Goal: Transaction & Acquisition: Purchase product/service

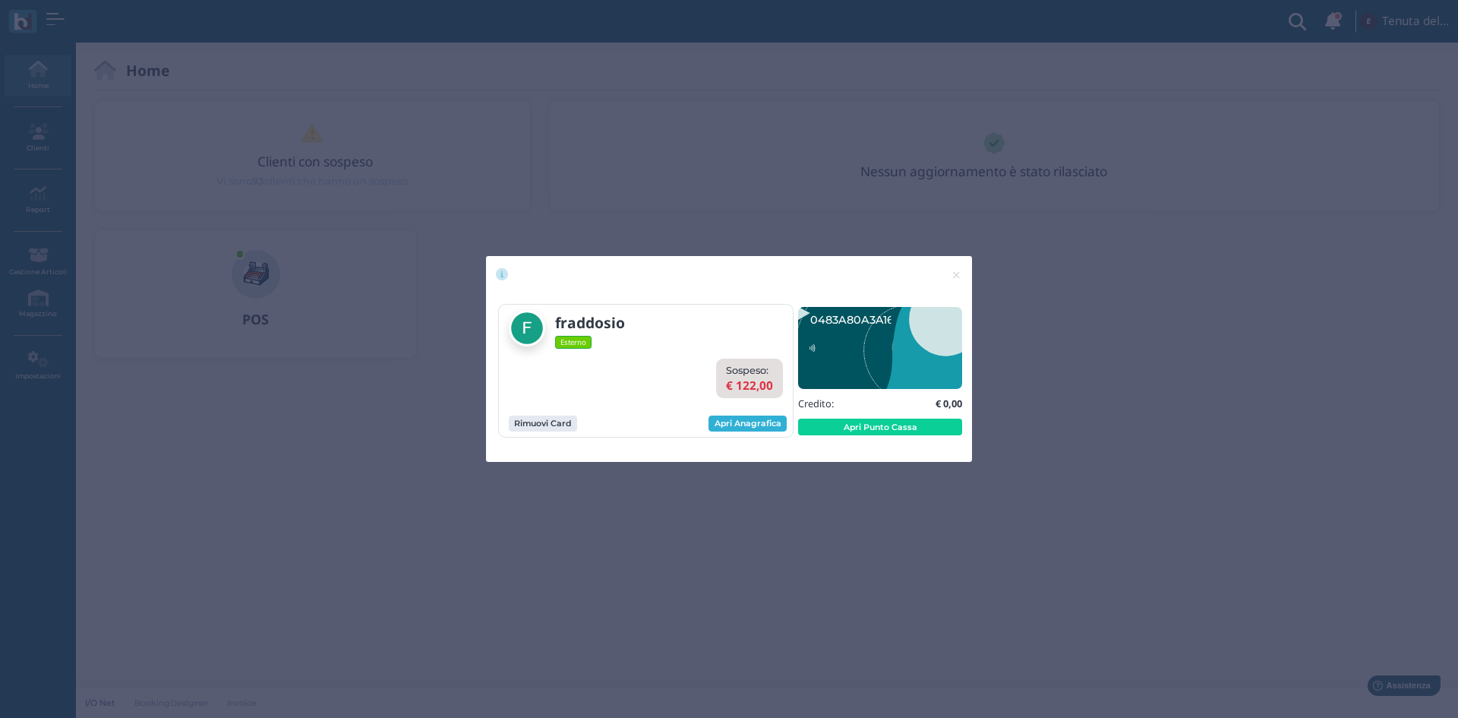
click at [748, 422] on link "Apri Anagrafica" at bounding box center [748, 423] width 78 height 17
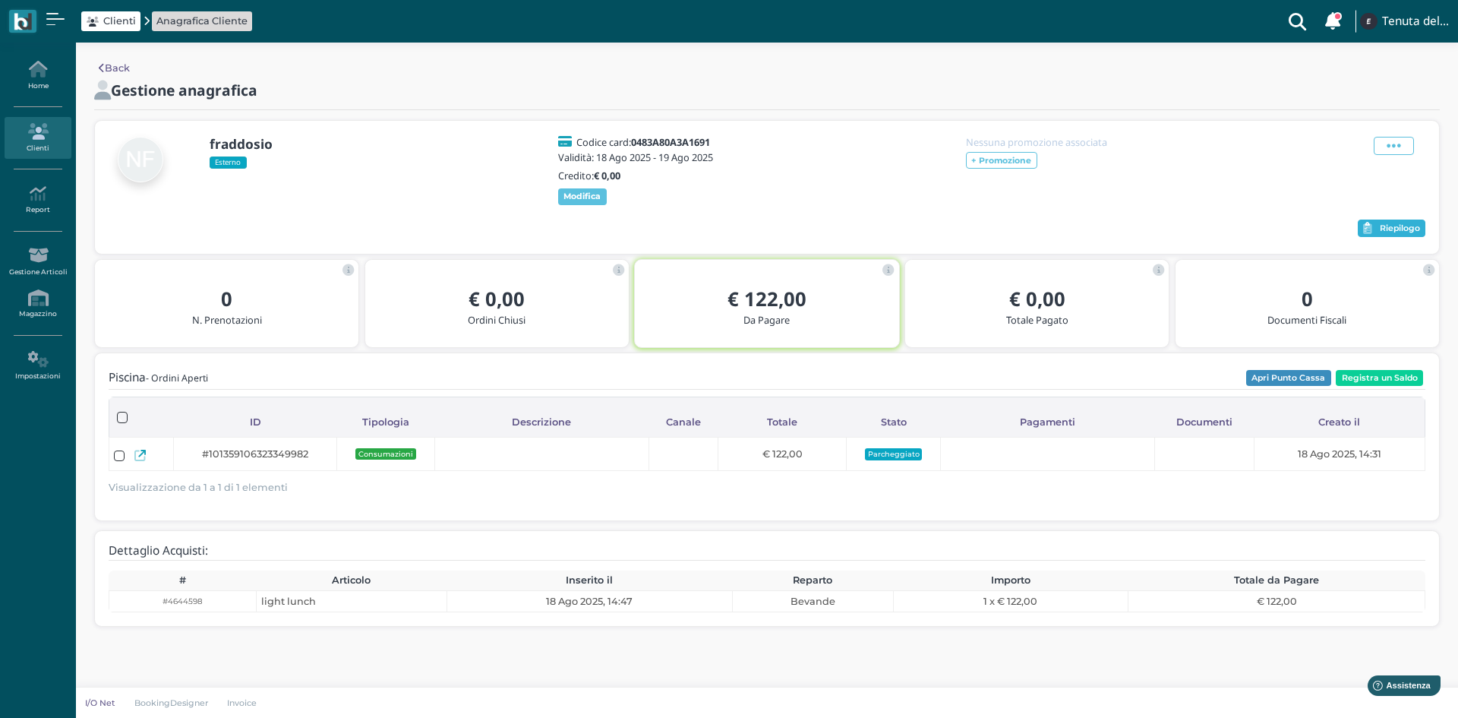
click at [1387, 234] on span "Riepilogo" at bounding box center [1400, 228] width 40 height 11
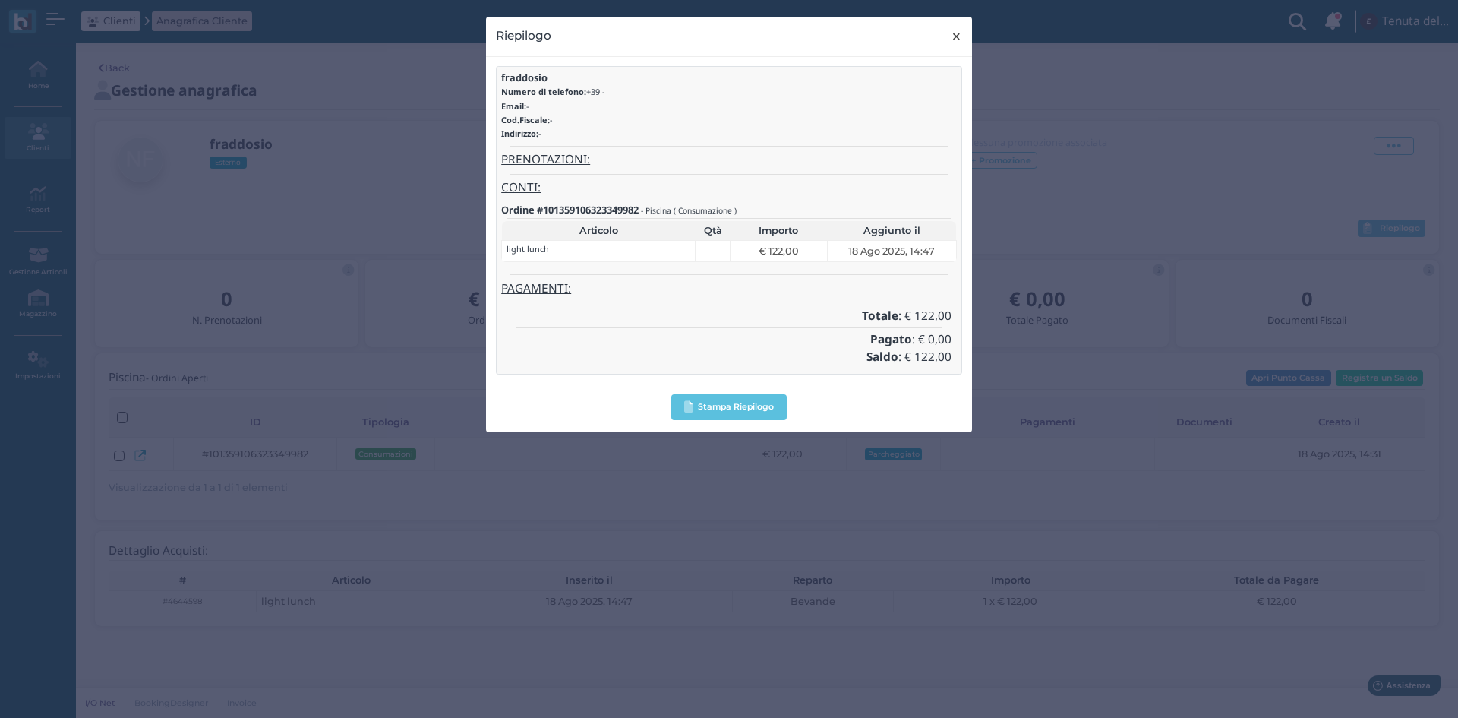
click at [950, 37] on button "× close" at bounding box center [956, 36] width 31 height 39
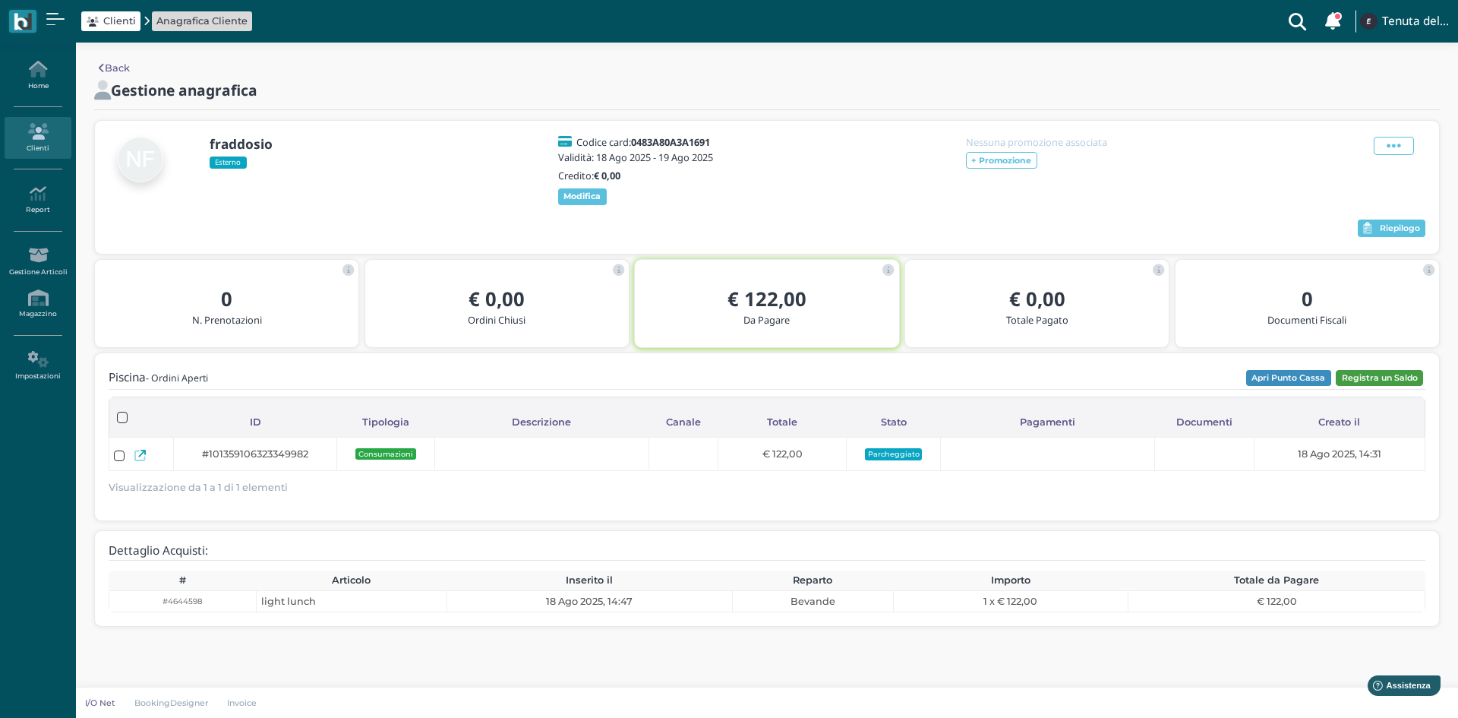
click at [1393, 387] on button "Registra un Saldo" at bounding box center [1379, 378] width 87 height 17
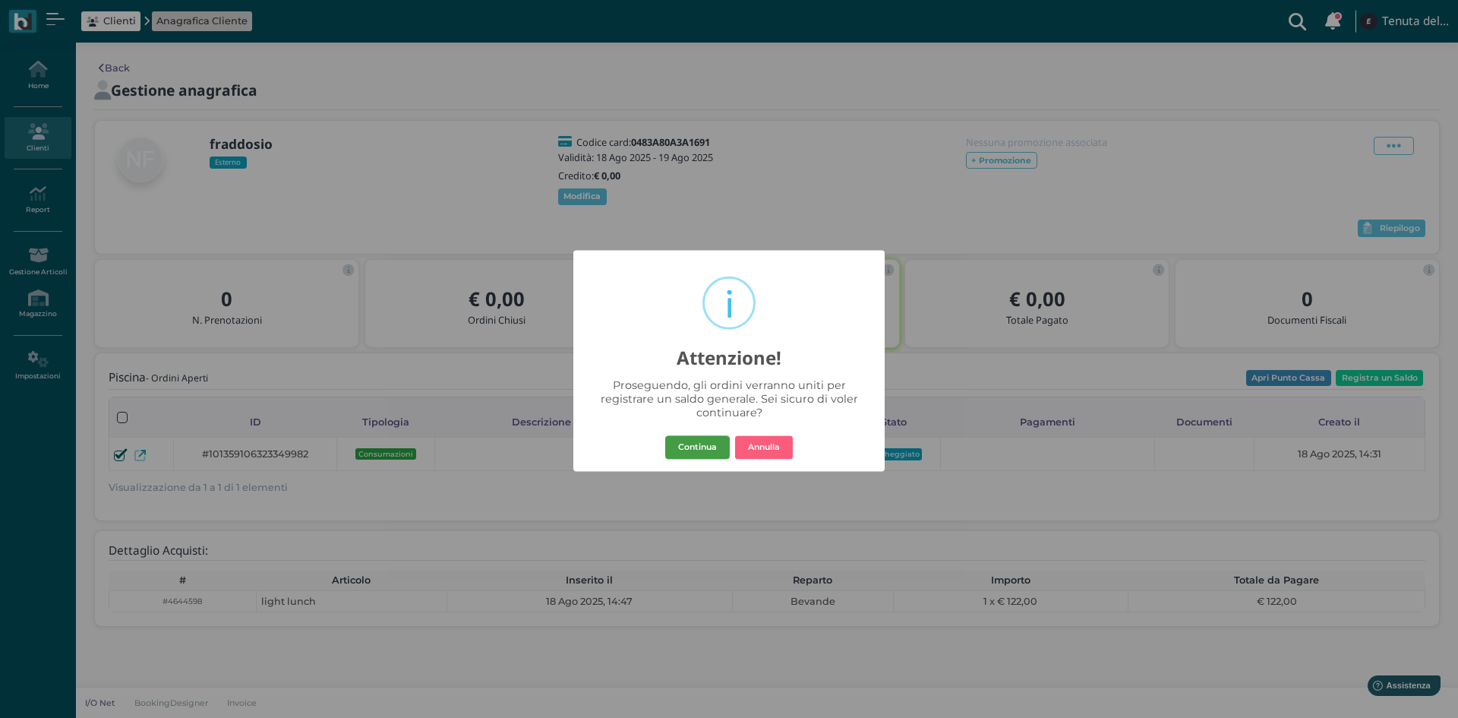
click at [683, 443] on button "Continua" at bounding box center [697, 447] width 65 height 24
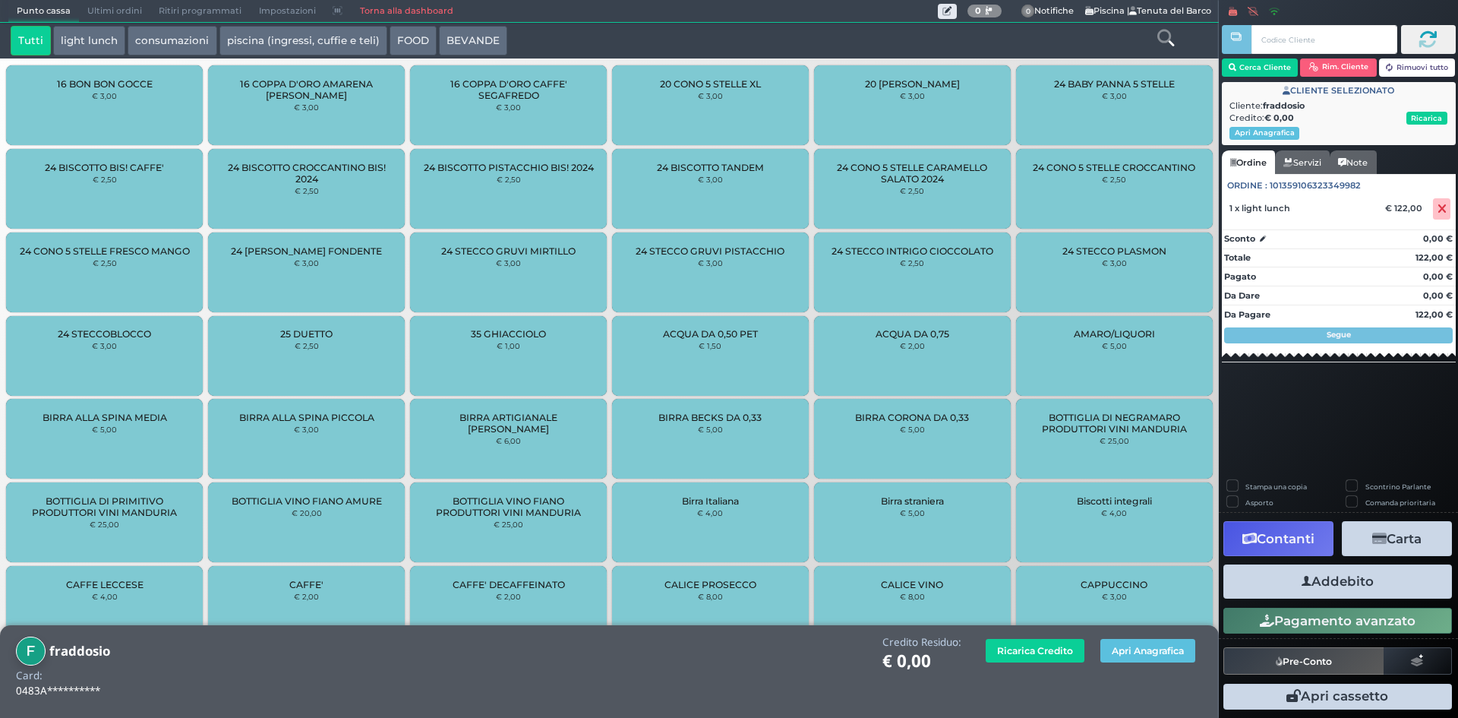
click at [1393, 539] on button "Carta" at bounding box center [1397, 538] width 110 height 34
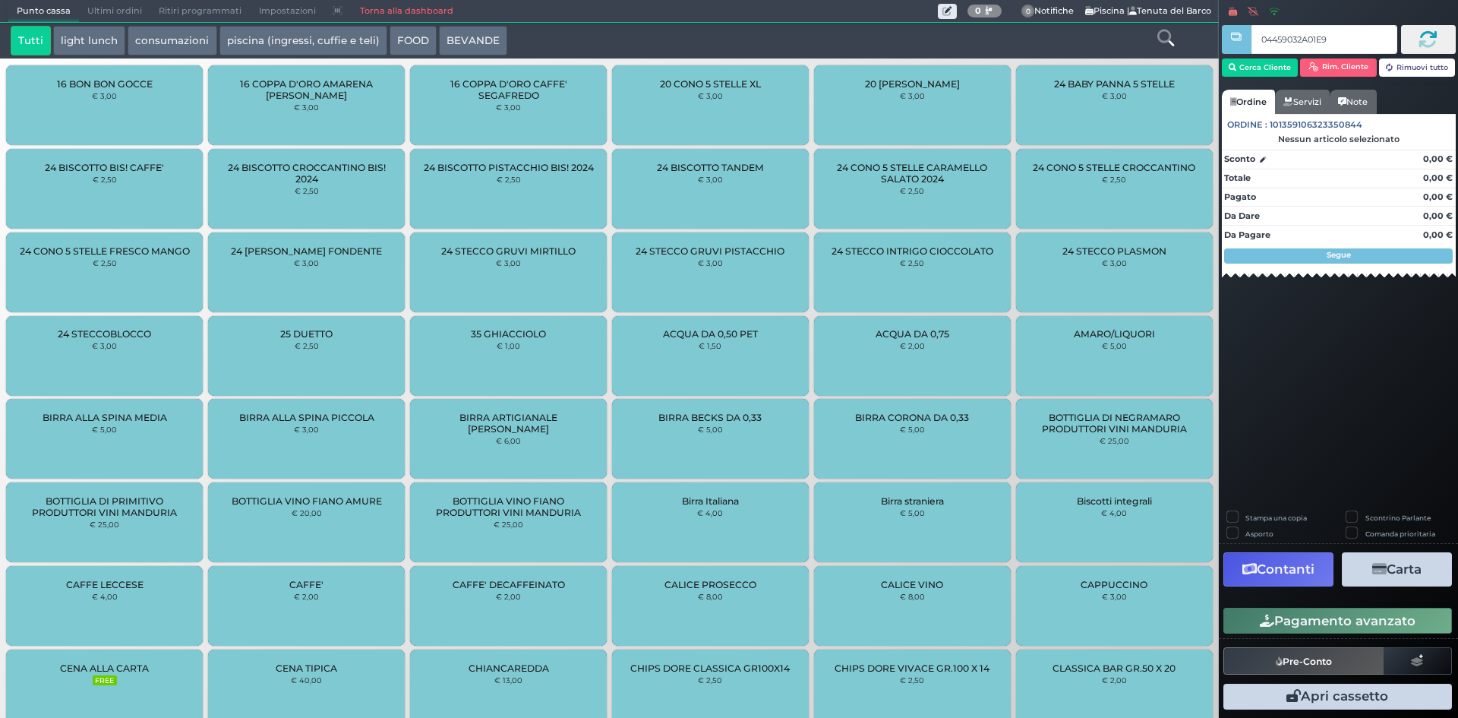
type input "04459032A01E90"
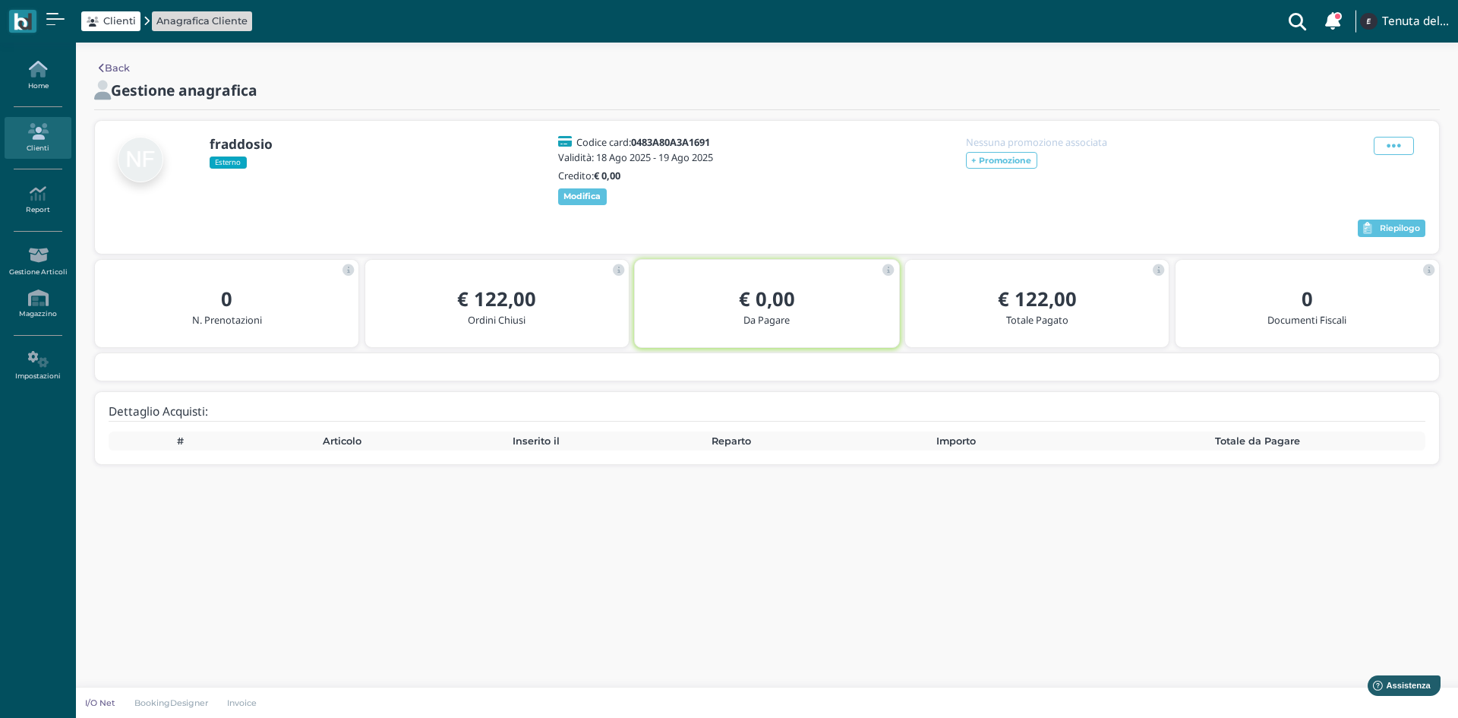
click at [11, 73] on icon at bounding box center [38, 69] width 66 height 17
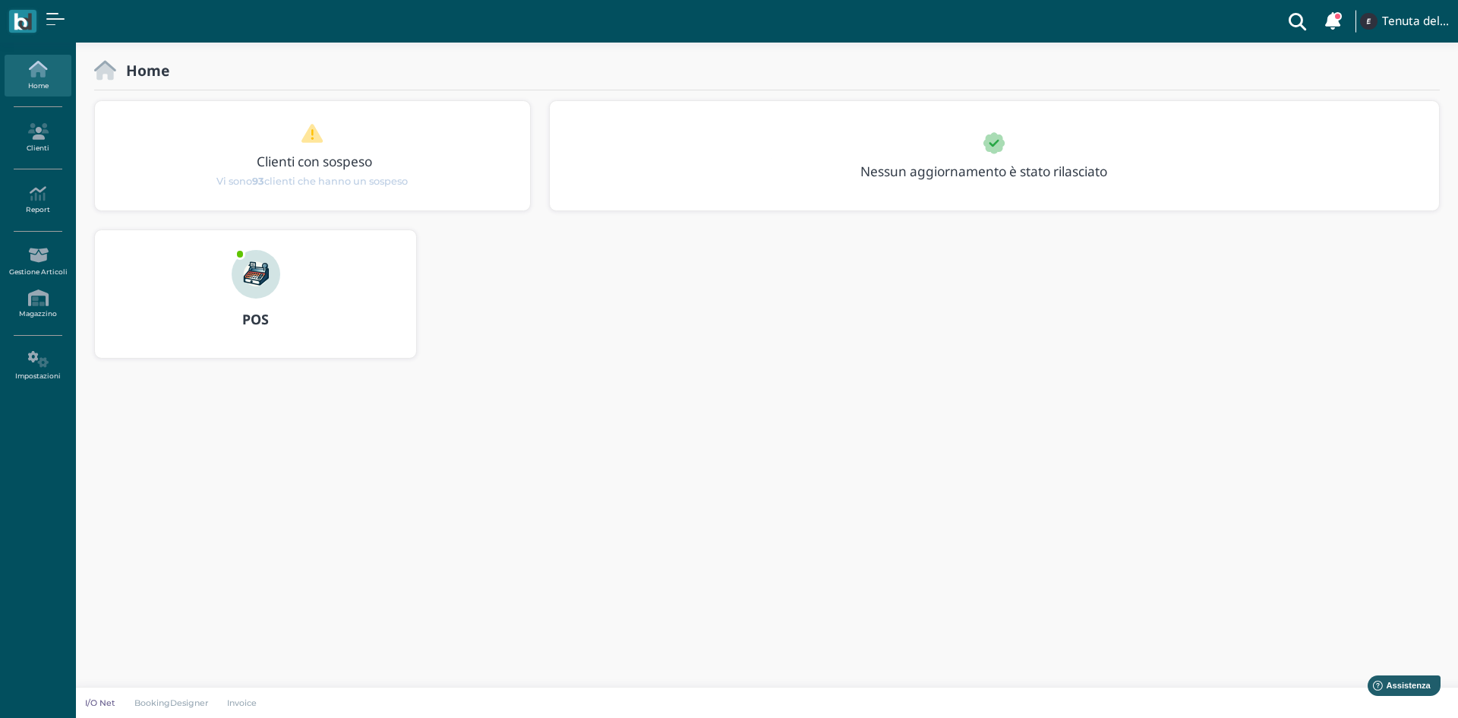
click at [254, 277] on img at bounding box center [256, 274] width 49 height 49
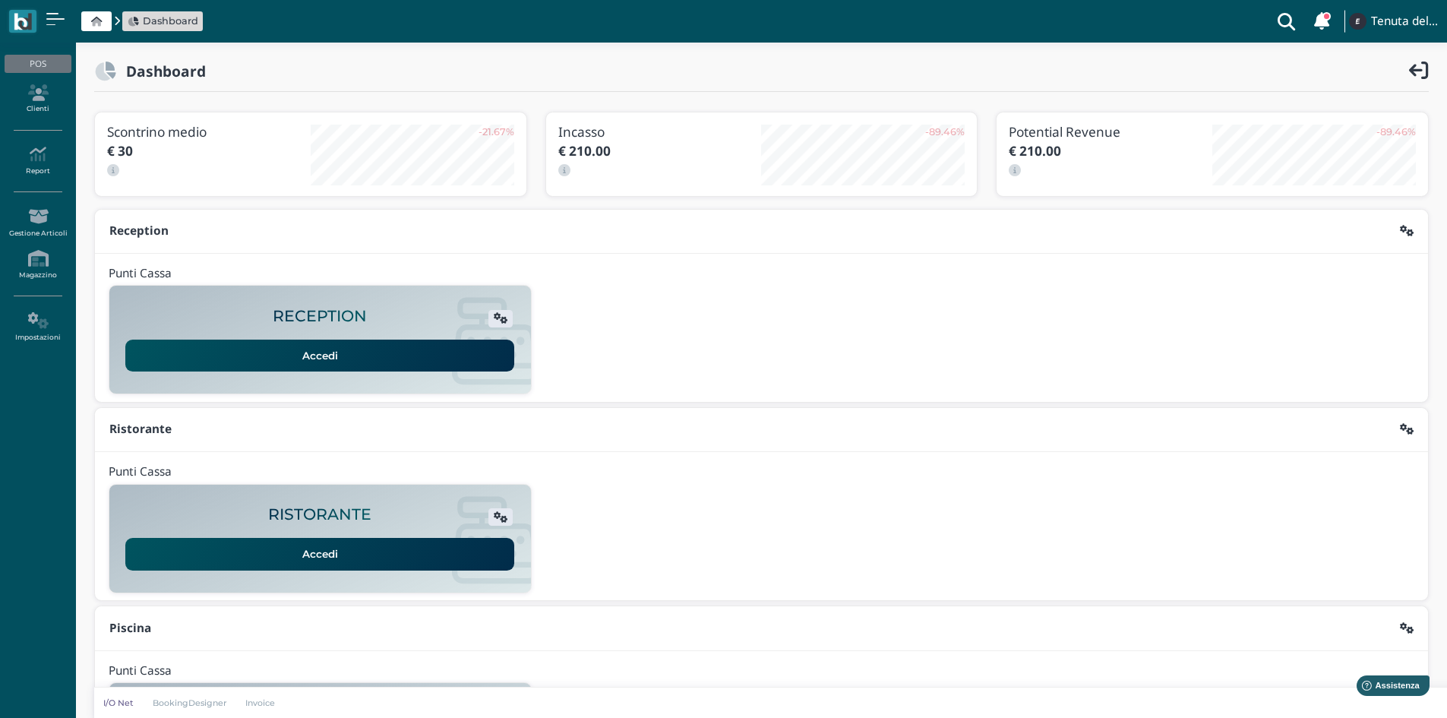
scroll to position [124, 0]
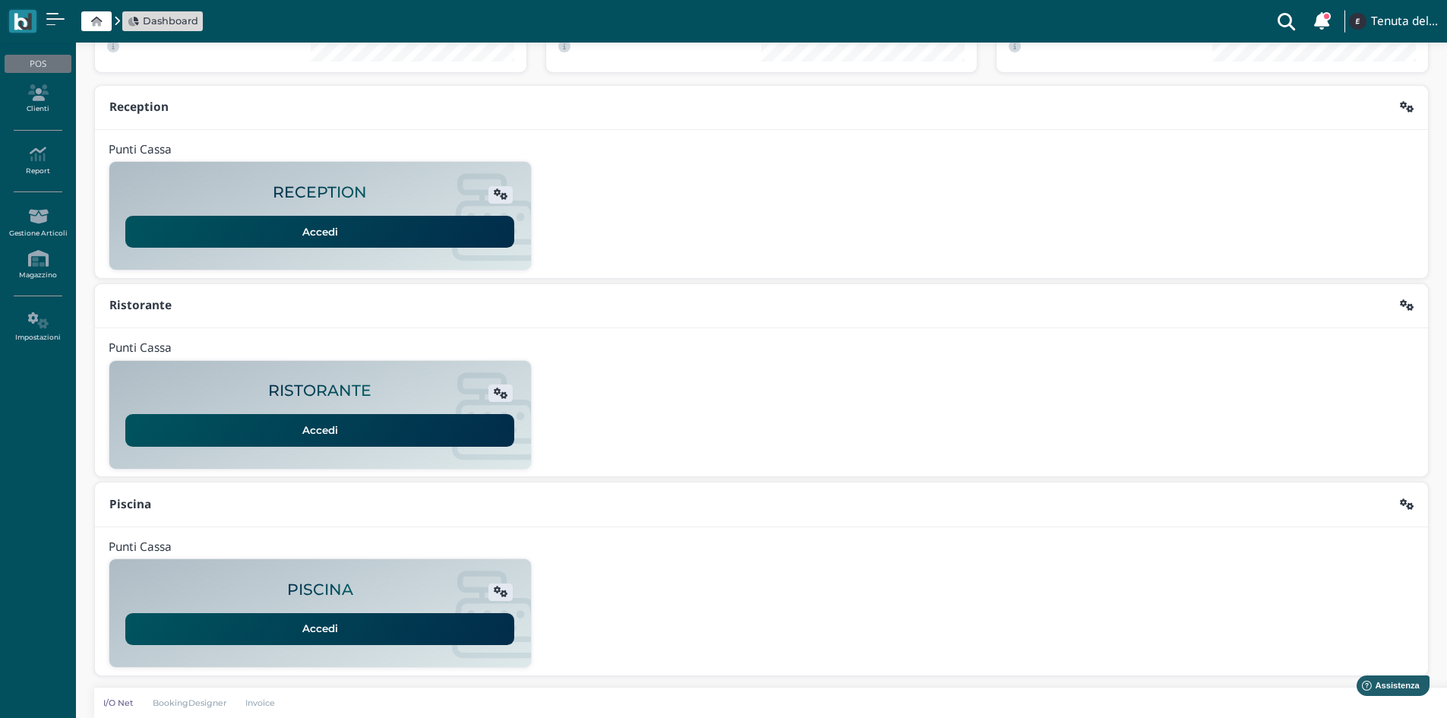
click at [310, 615] on link "Accedi" at bounding box center [319, 629] width 389 height 32
click at [39, 86] on icon at bounding box center [38, 92] width 66 height 17
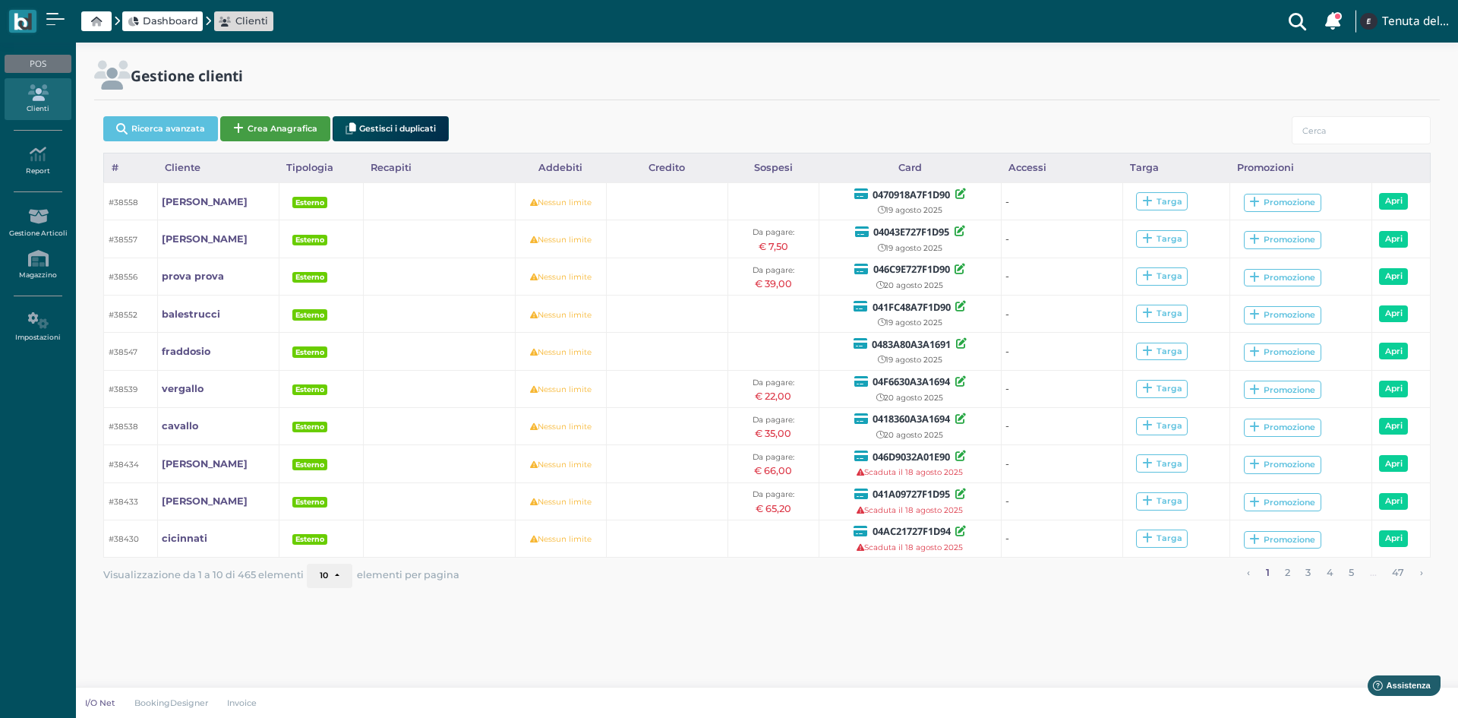
click at [276, 134] on button "Crea Anagrafica" at bounding box center [275, 128] width 110 height 25
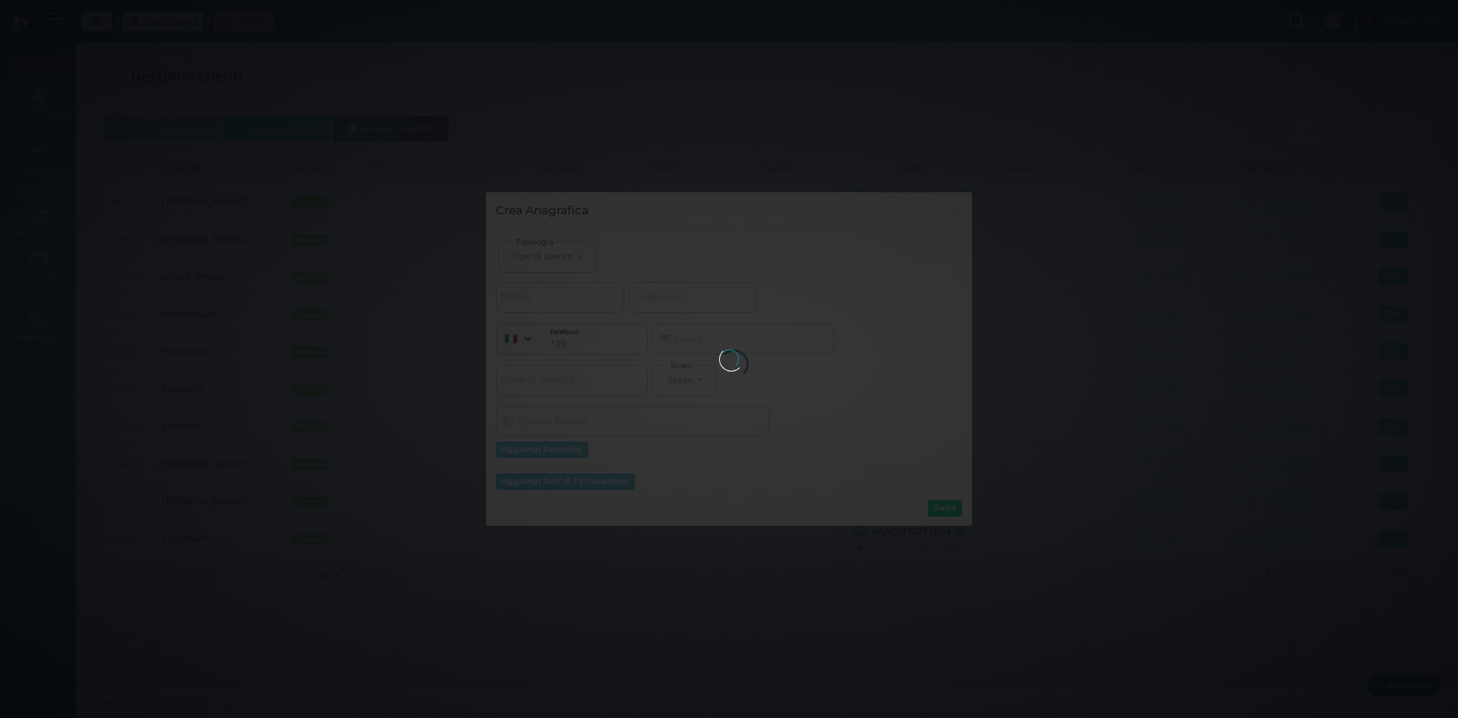
select select
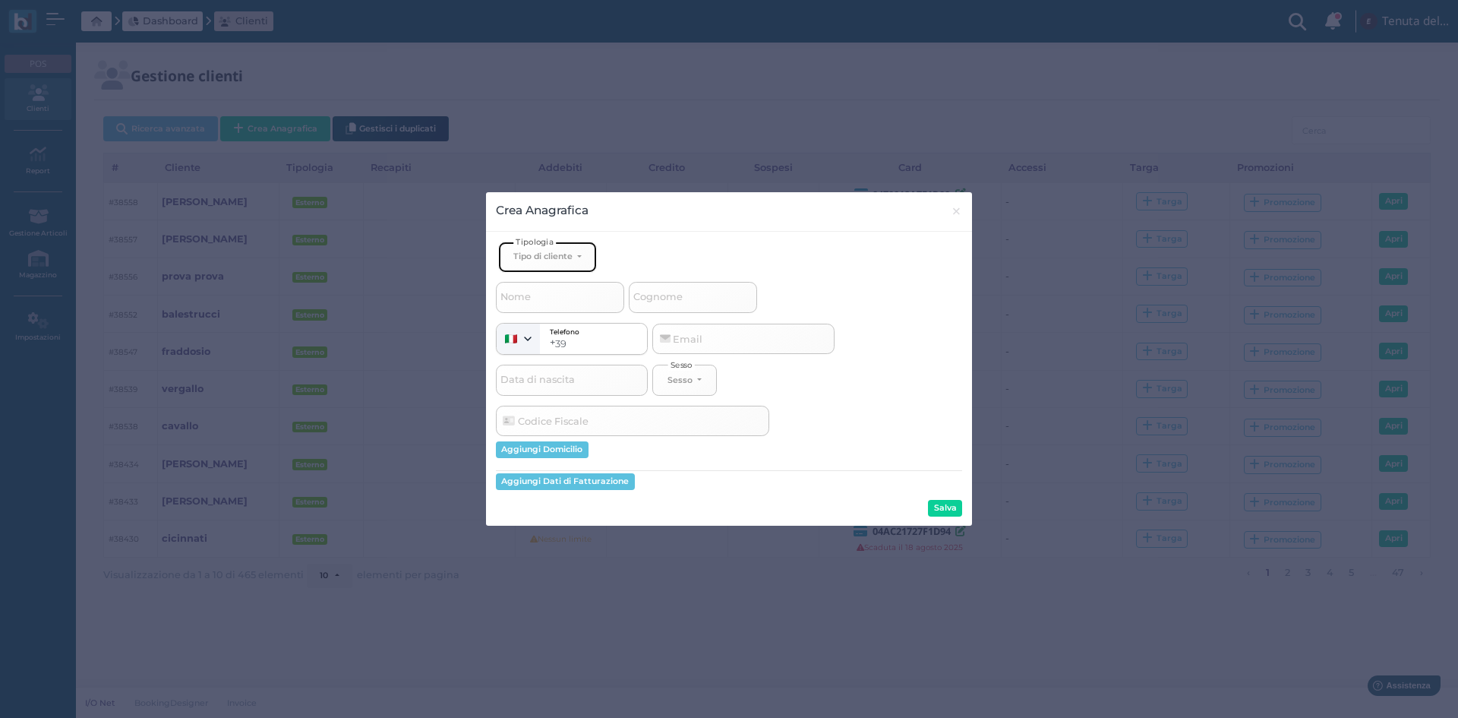
click at [572, 260] on div "Tipo di cliente" at bounding box center [542, 256] width 59 height 11
click at [563, 311] on link "Esterno" at bounding box center [573, 306] width 148 height 17
select select "[object Object]"
select select
click at [711, 301] on input "Cognome" at bounding box center [693, 297] width 128 height 30
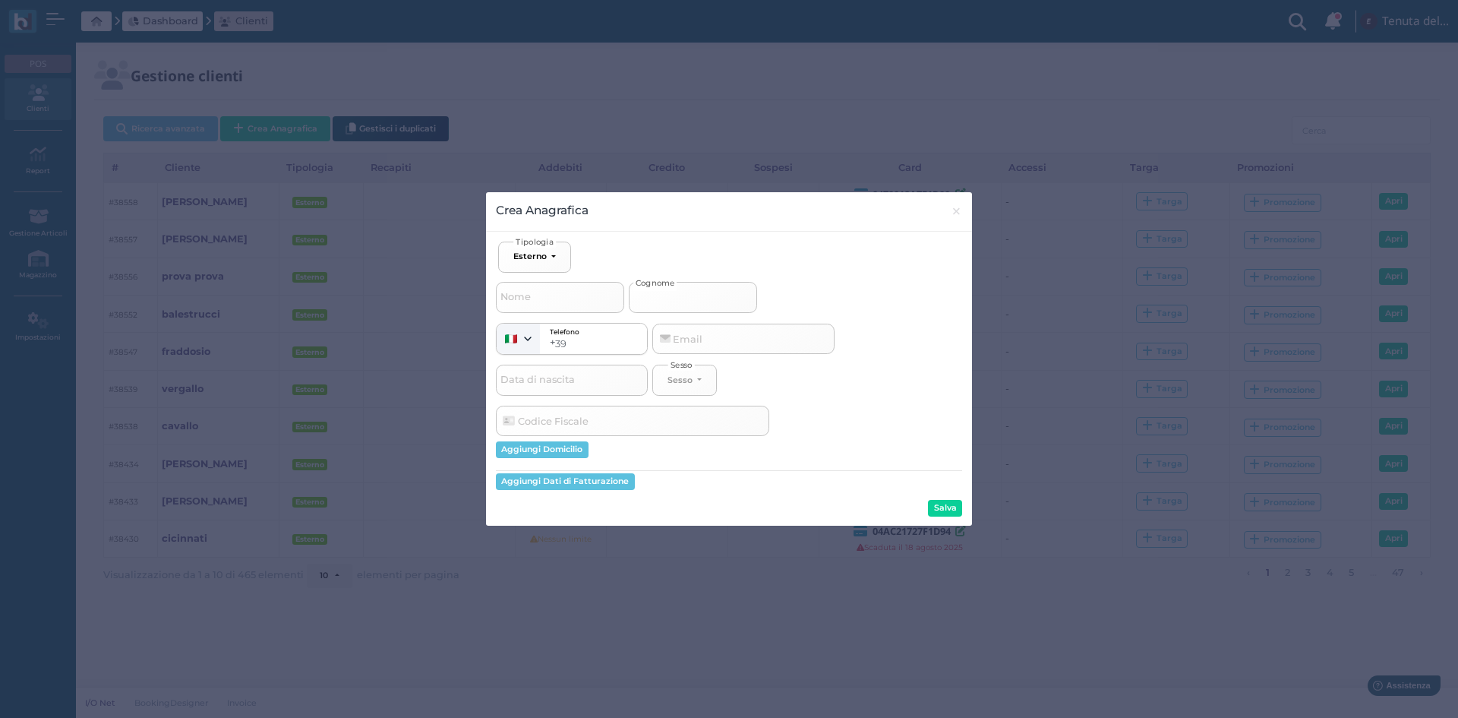
type input "v"
select select
type input "va"
select select
type input "var"
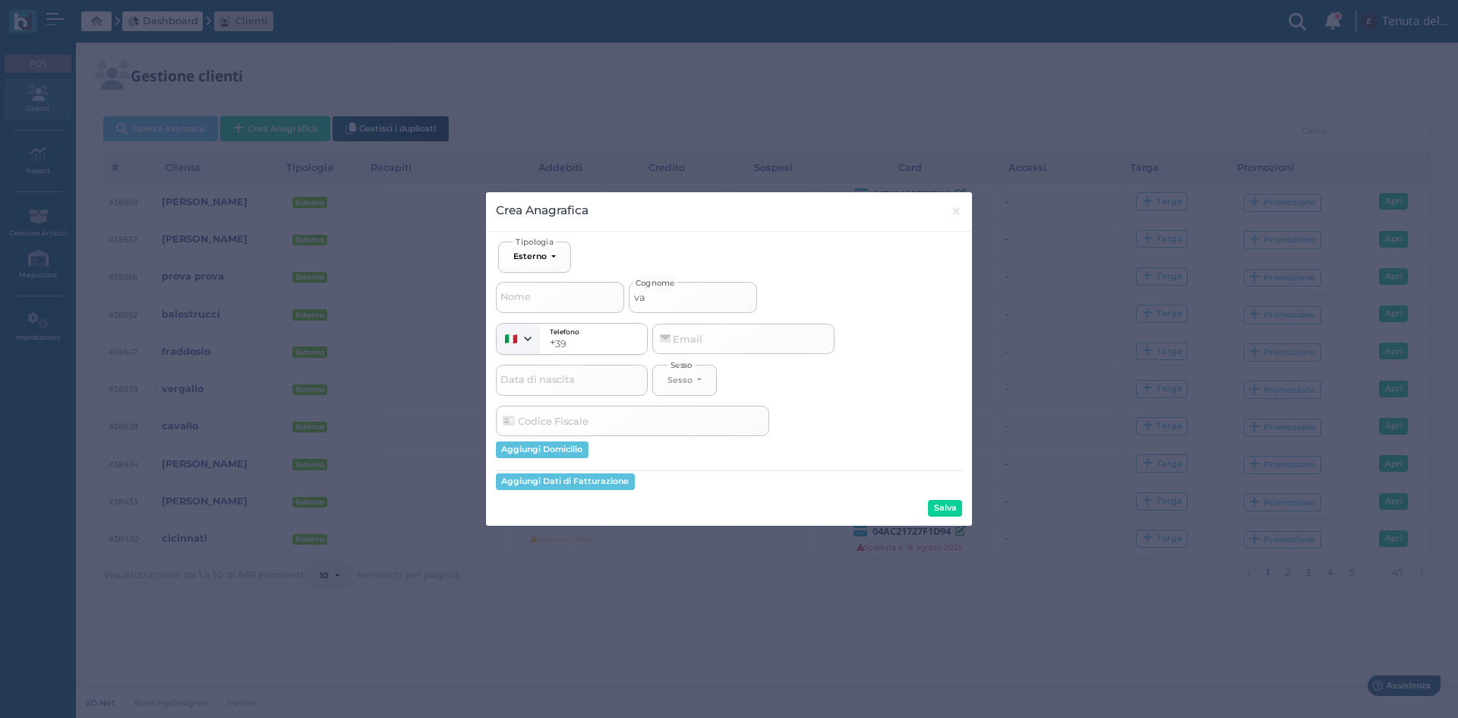
select select
type input "varv"
select select
type input "varva"
select select
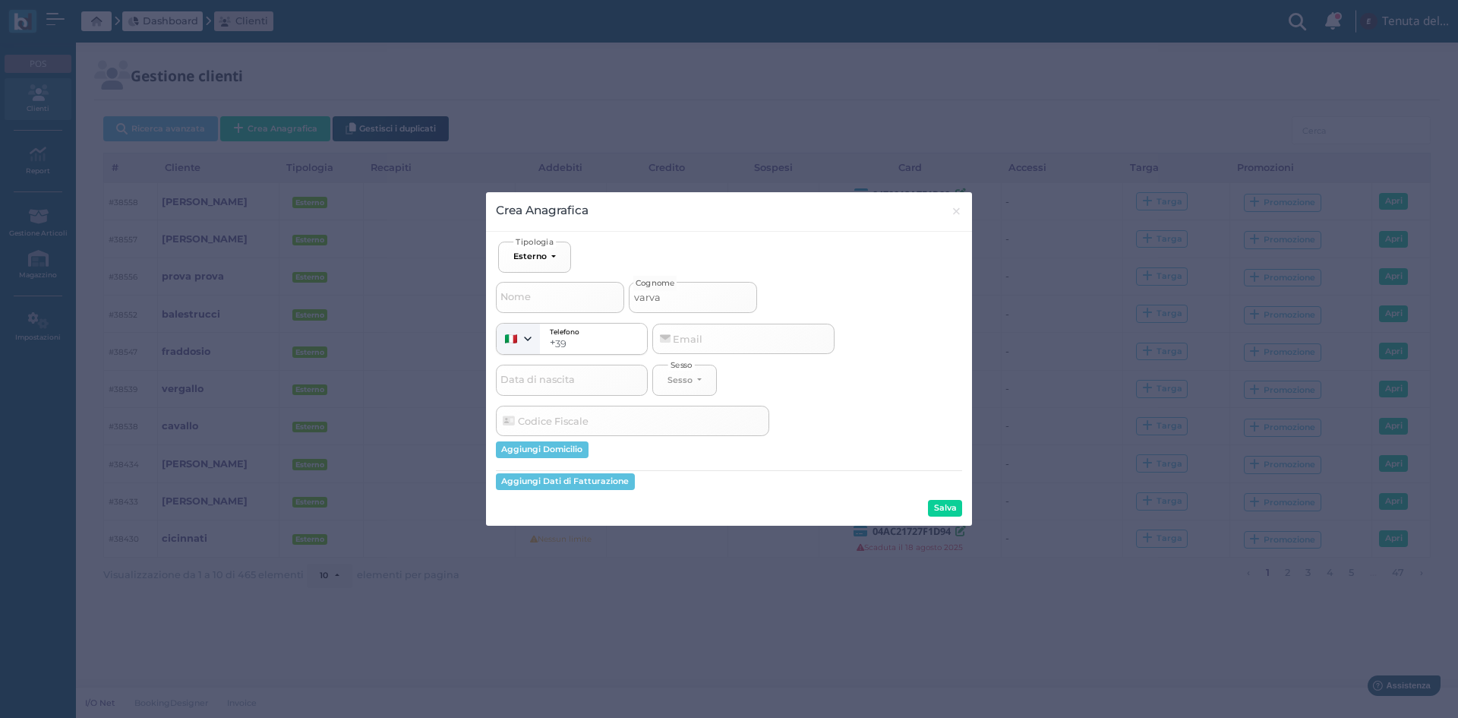
type input "varvag"
select select
type input "varvagl"
select select
type input "varvagli"
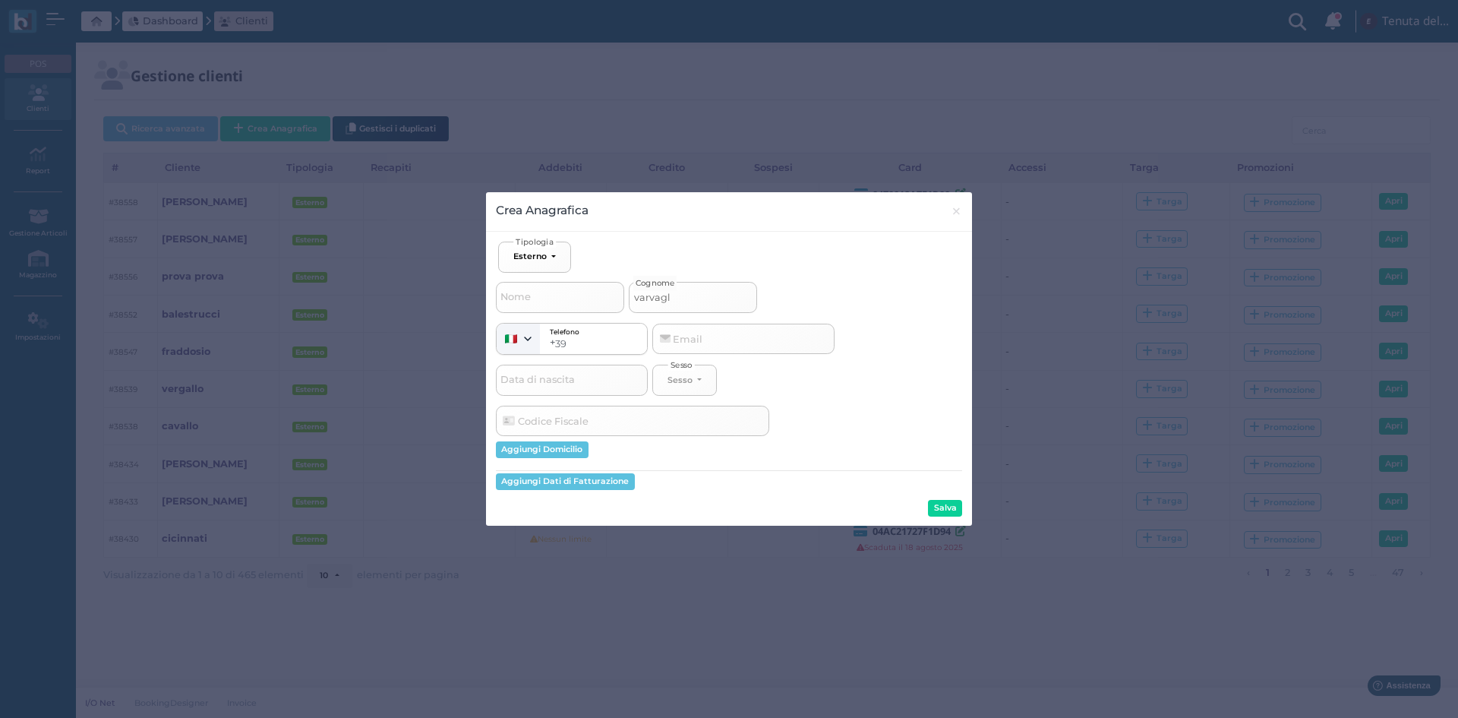
select select
type input "varvaglio"
select select
type input "varvaglion"
select select
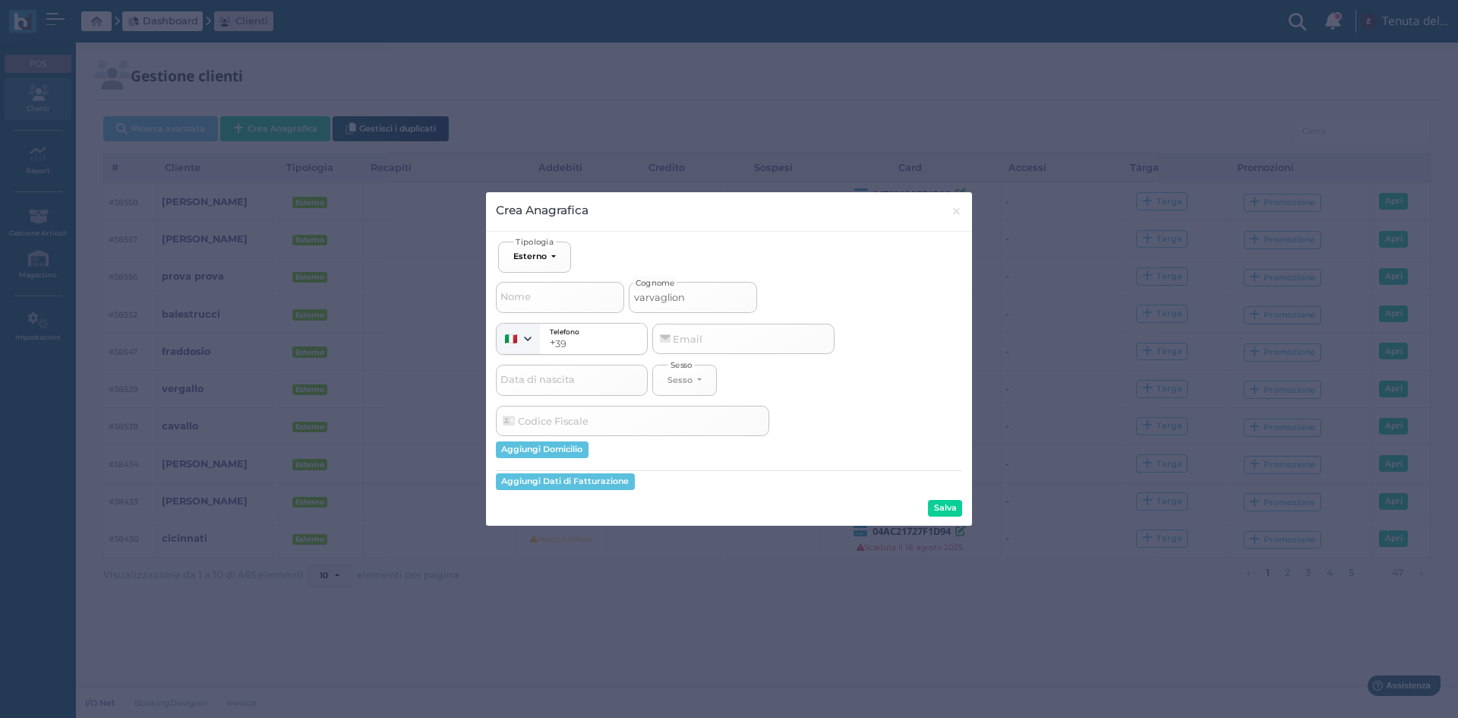
type input "varvaglione"
select select
type input "varvaglione"
select select
type input "varvaglione 1"
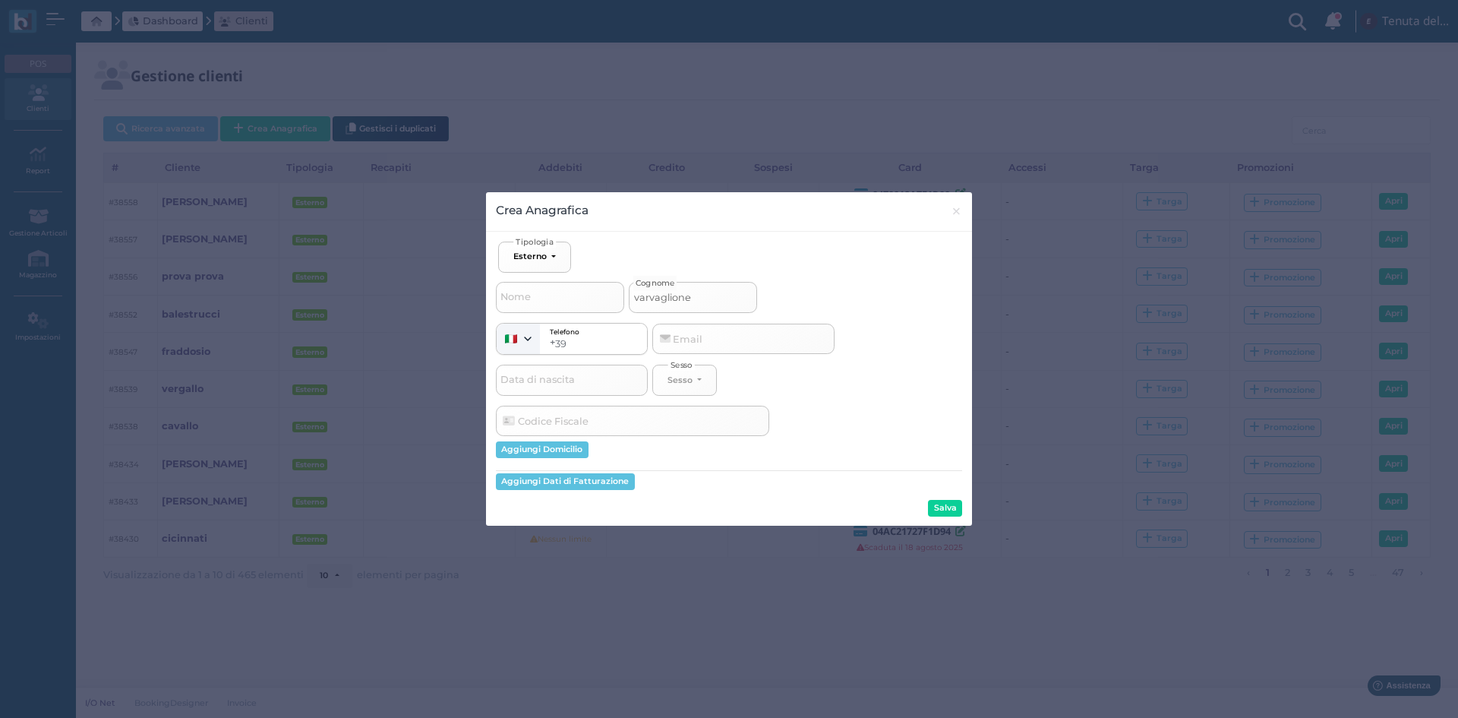
select select
type input "varvaglione 1"
click at [937, 502] on button "Salva" at bounding box center [945, 508] width 34 height 17
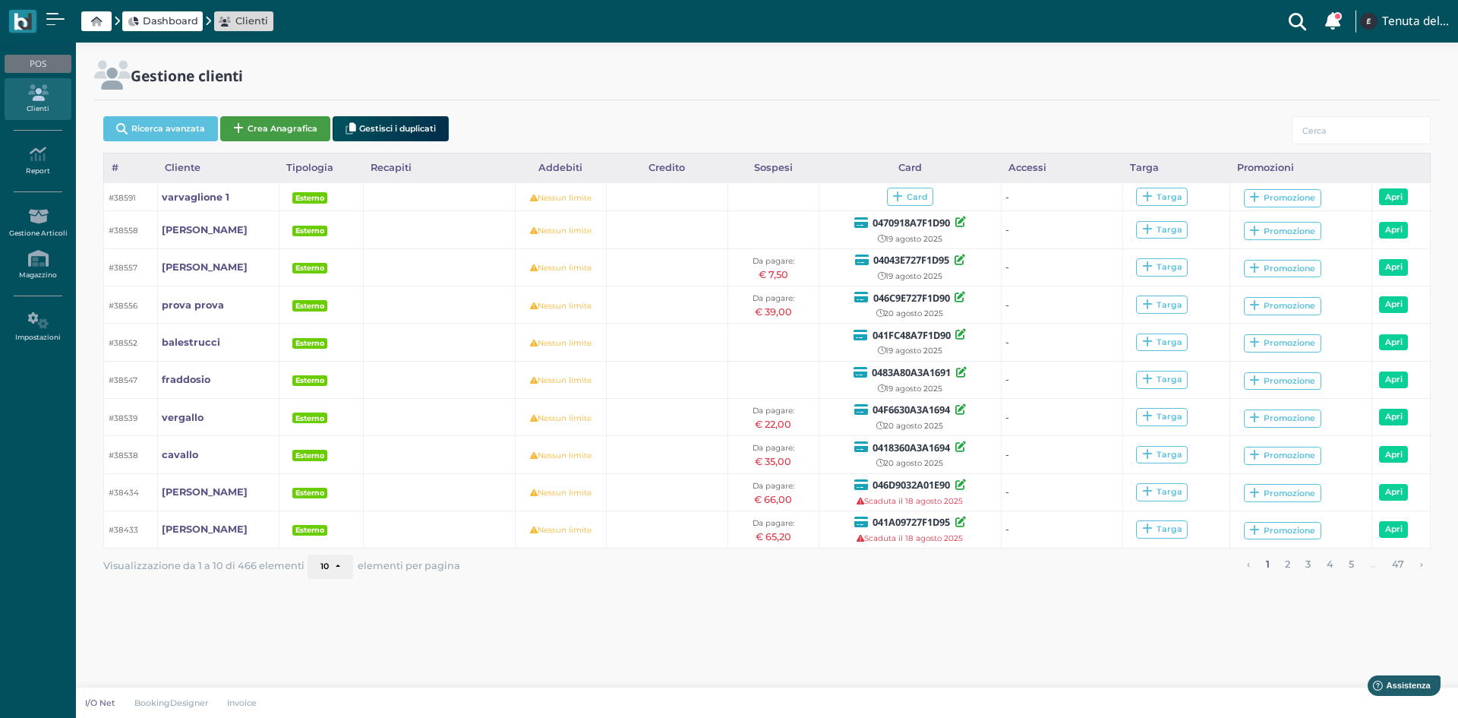
click at [286, 125] on button "Crea Anagrafica" at bounding box center [275, 128] width 110 height 25
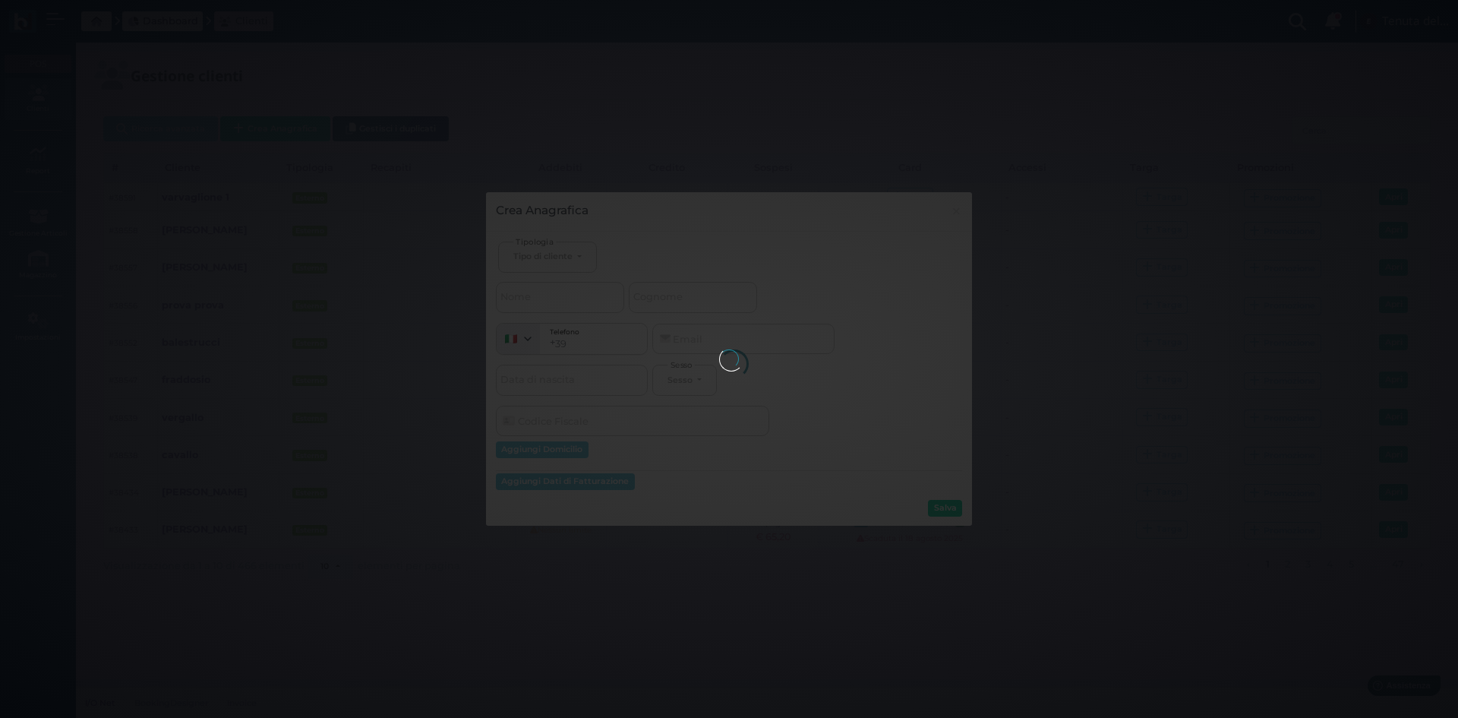
select select
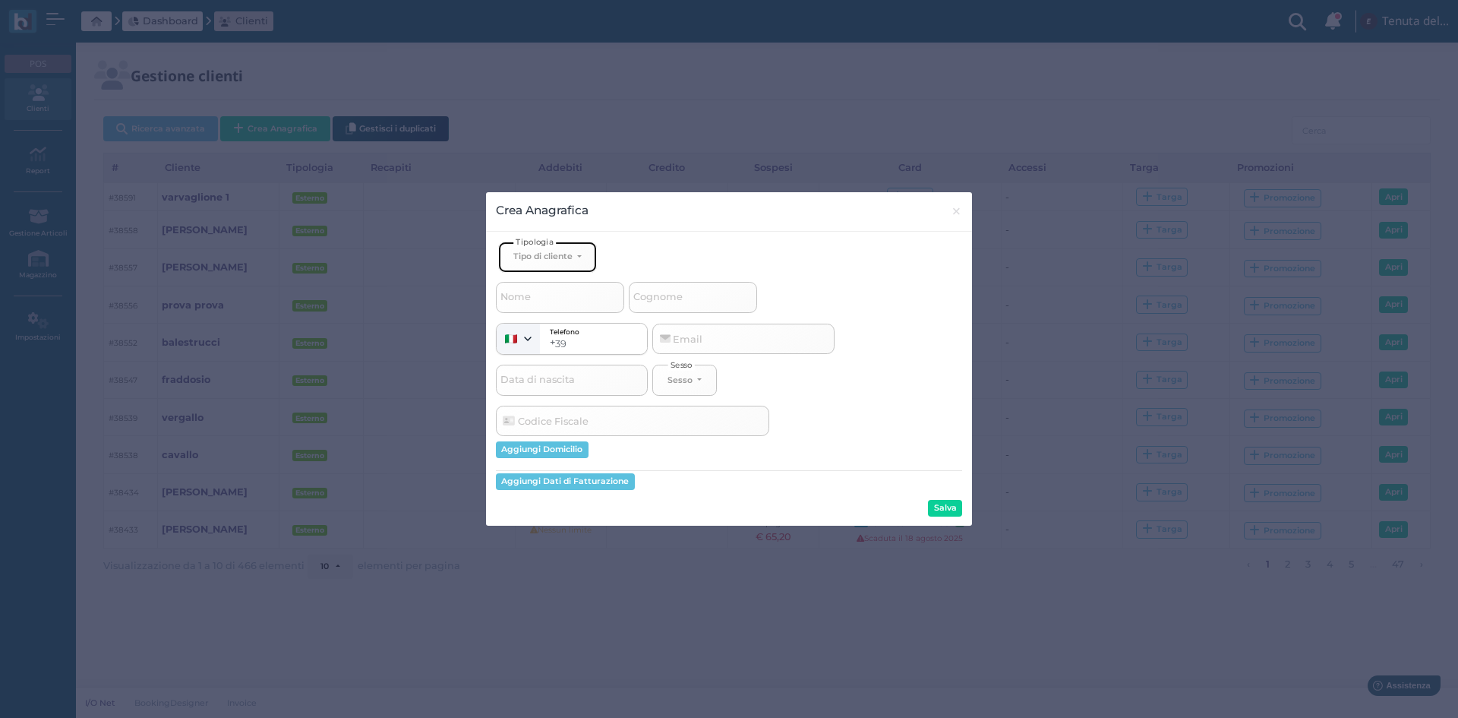
drag, startPoint x: 560, startPoint y: 258, endPoint x: 560, endPoint y: 267, distance: 8.4
click at [560, 263] on button "Tipo di cliente" at bounding box center [547, 256] width 99 height 31
click at [569, 307] on link "Esterno" at bounding box center [573, 306] width 148 height 17
select select "[object Object]"
select select
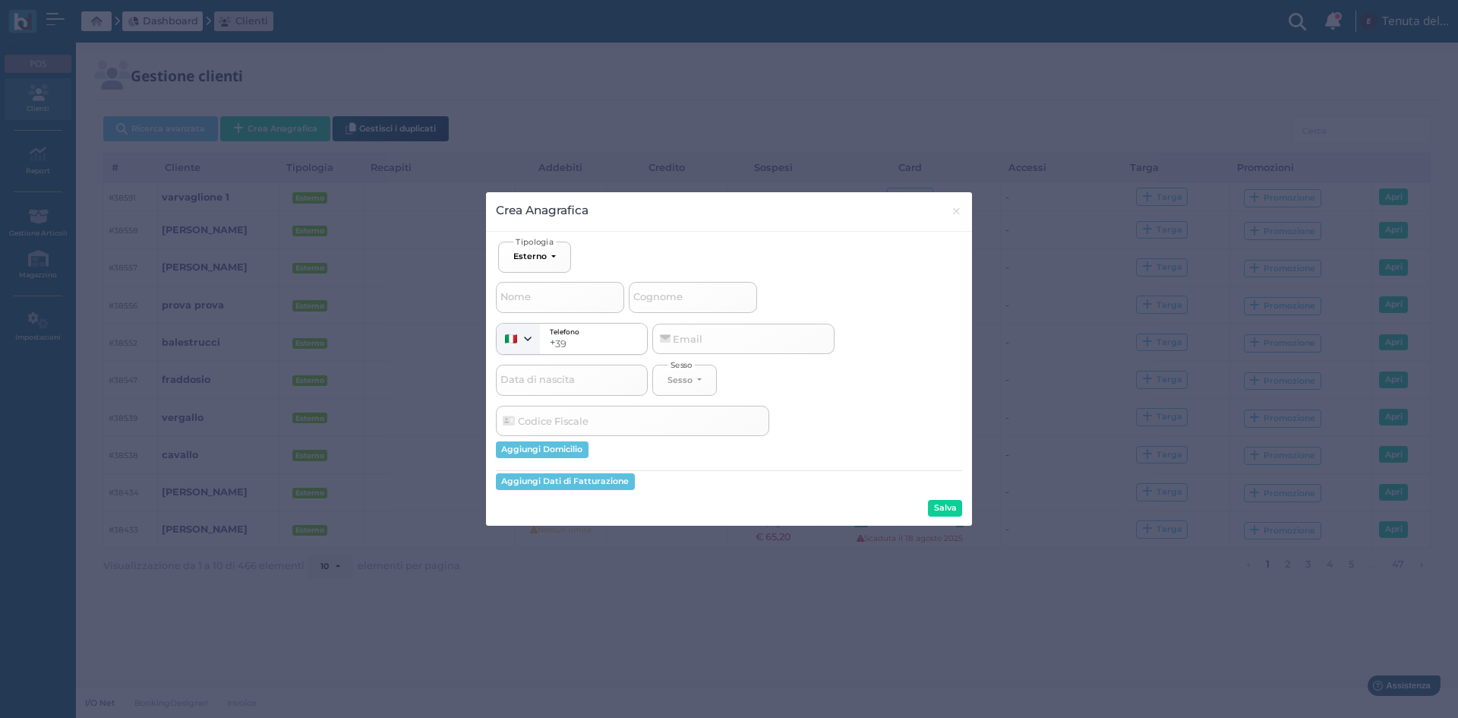
click at [679, 294] on span "Cognome" at bounding box center [658, 297] width 54 height 19
click at [679, 294] on input "Cognome" at bounding box center [693, 297] width 128 height 30
type input "v"
select select
type input "va"
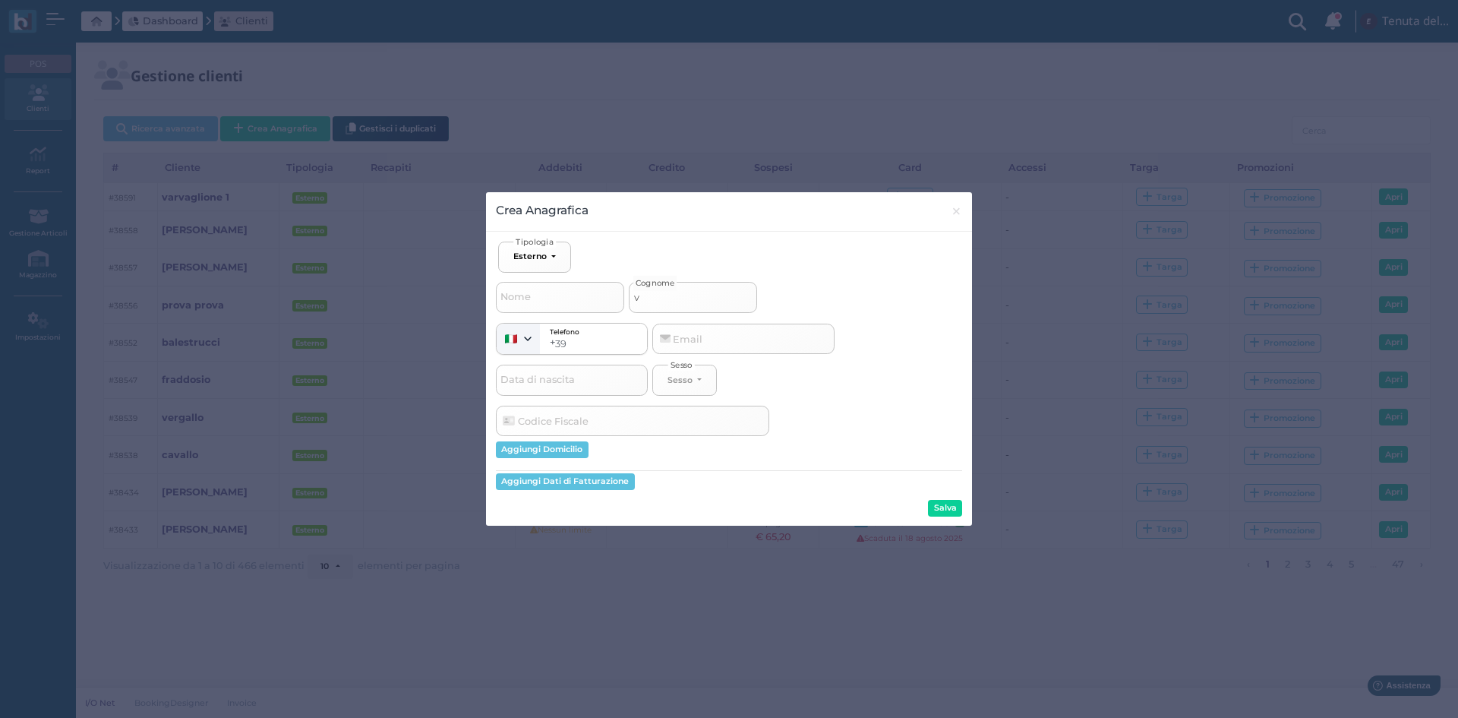
select select
type input "var"
select select
type input "varv"
select select
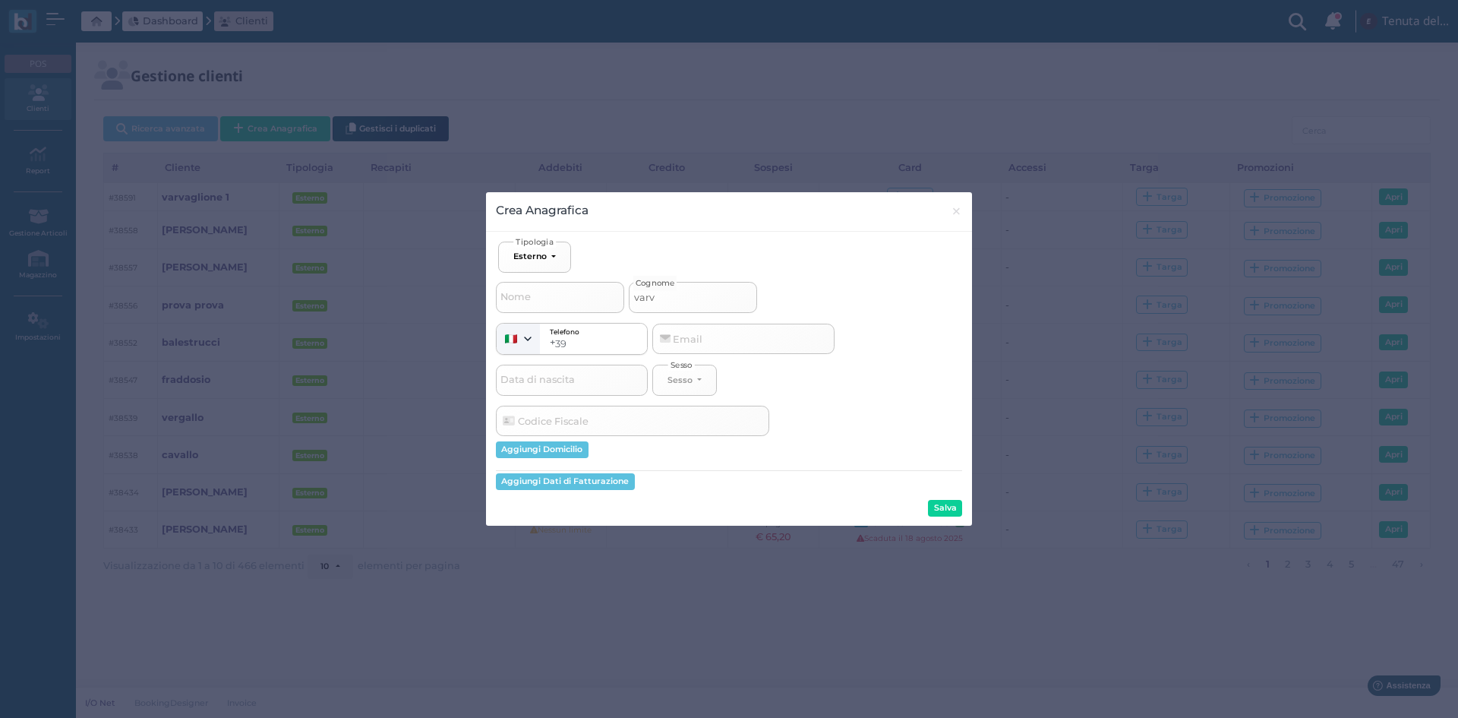
type input "varva"
select select
type input "varvag"
select select
type input "varvagl"
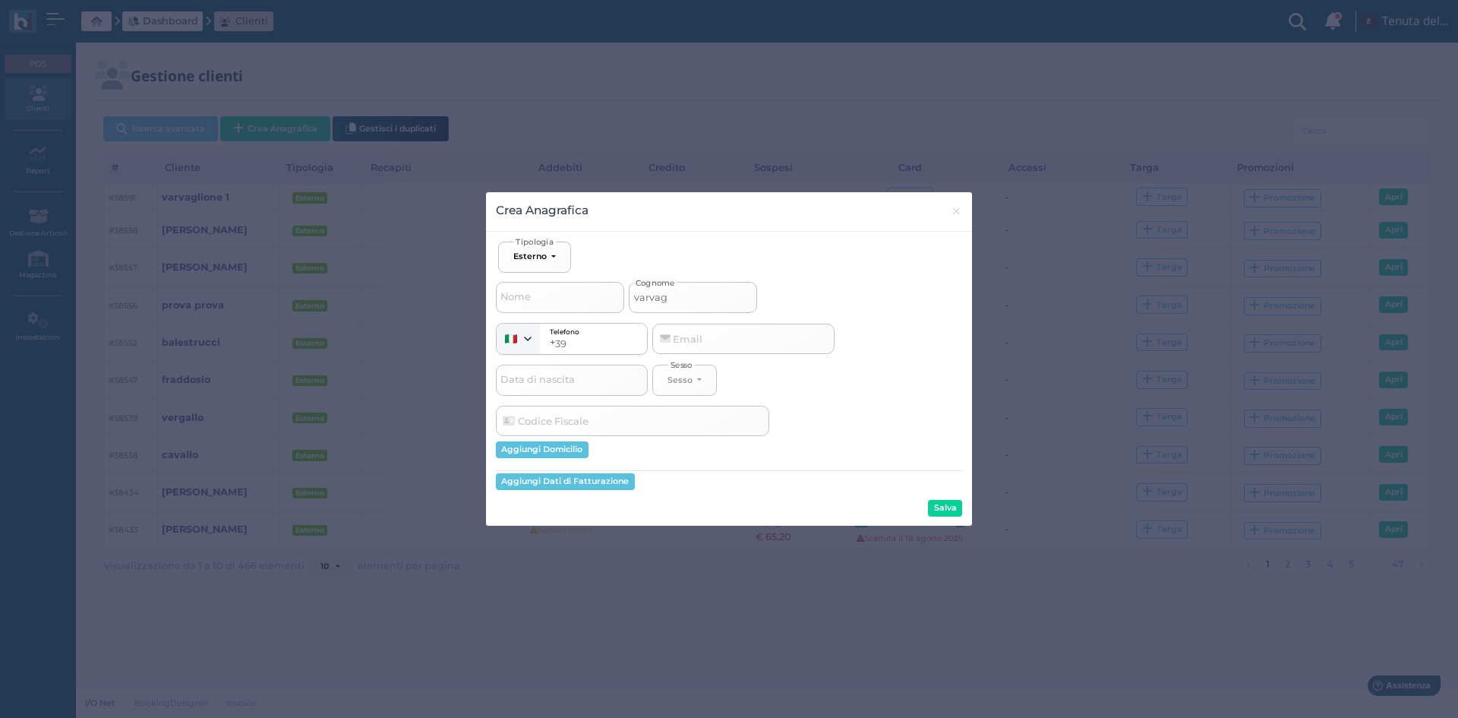
select select
type input "varvagli"
select select
type input "varvaglio"
select select
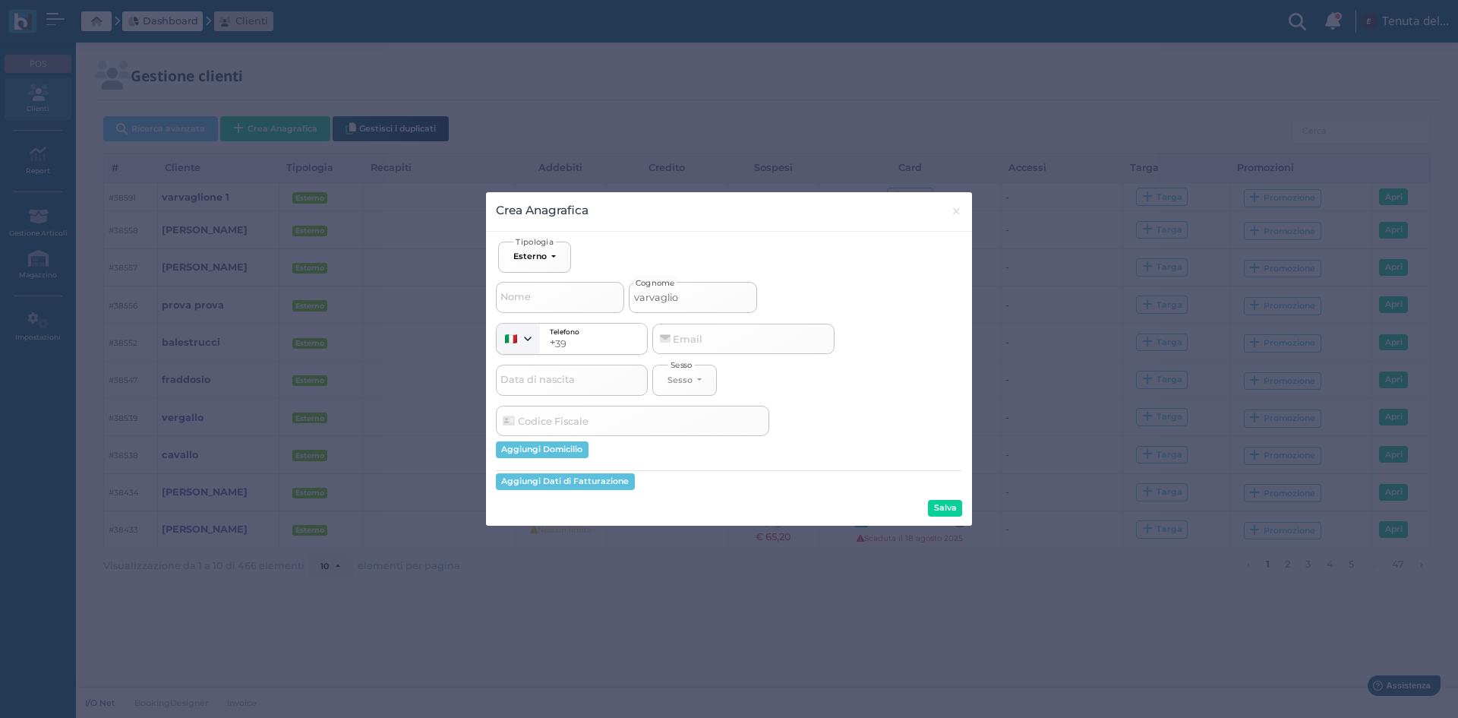
type input "varvaglion"
select select
type input "varvaglione"
select select
type input "varvaglione"
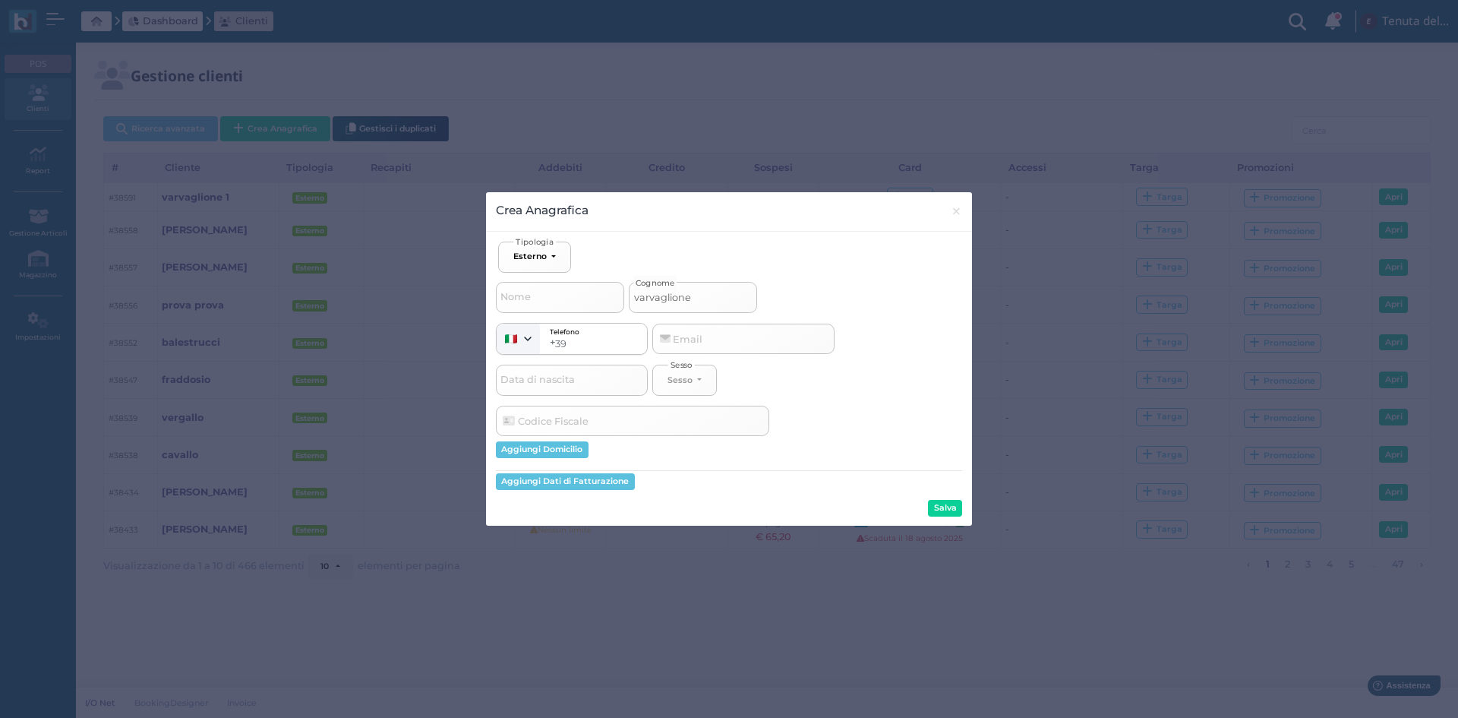
select select
type input "varvaglione"
click at [939, 504] on button "Salva" at bounding box center [945, 508] width 34 height 17
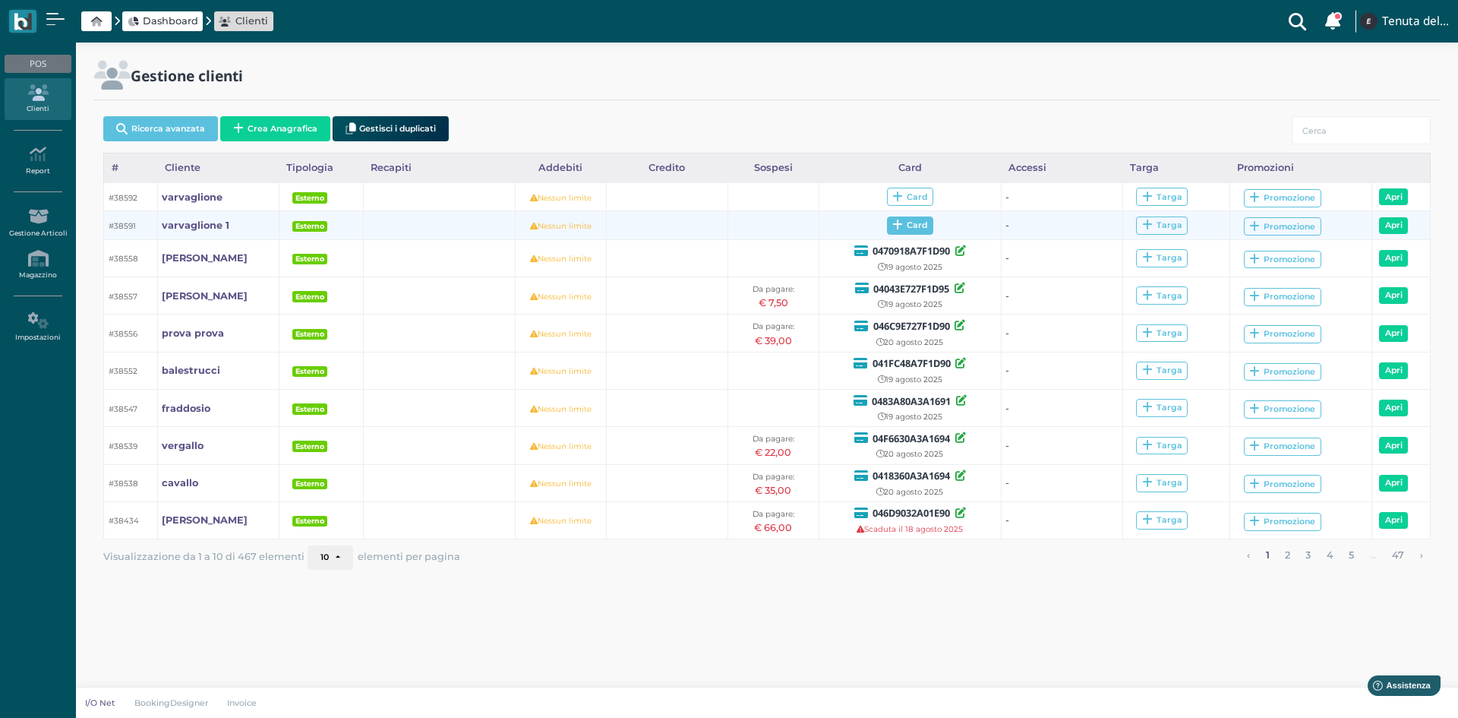
click at [922, 224] on span "Card" at bounding box center [910, 225] width 46 height 18
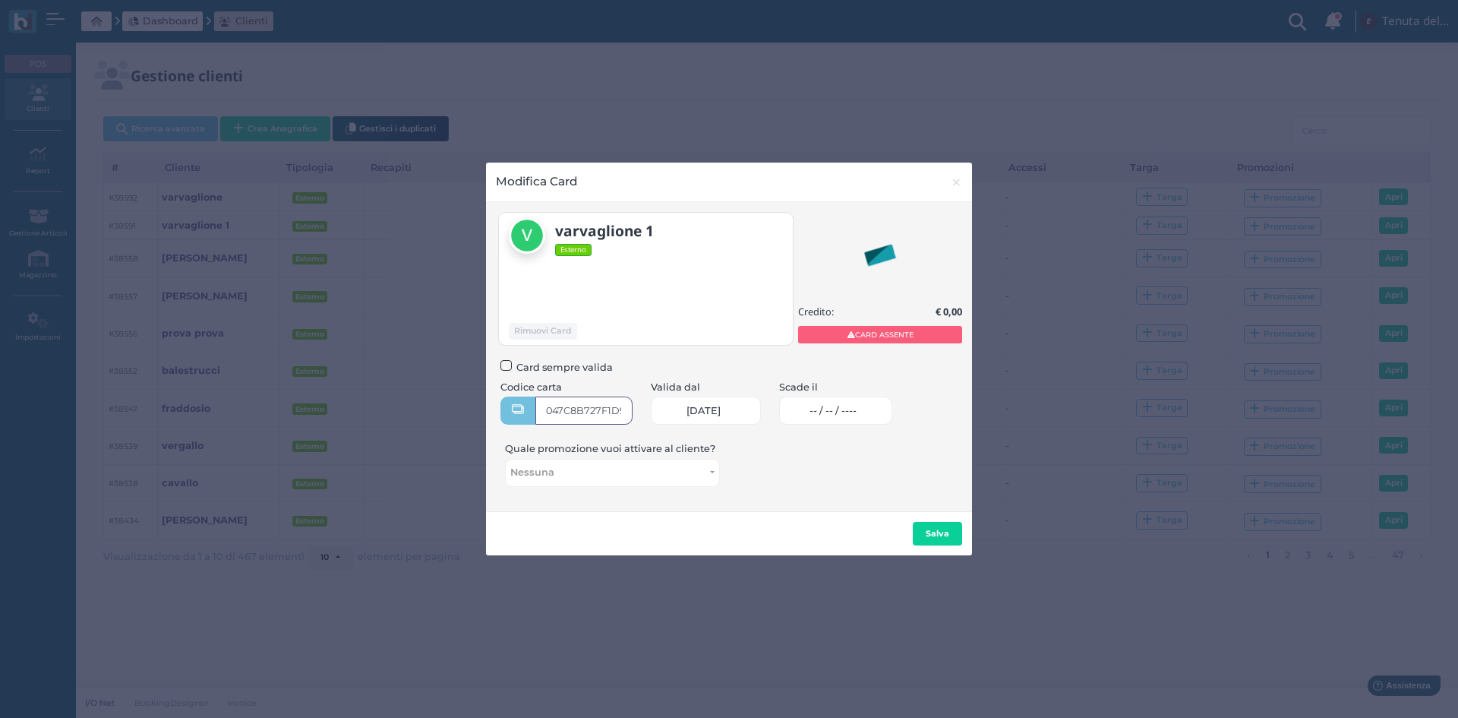
type input "047C8B727F1D90"
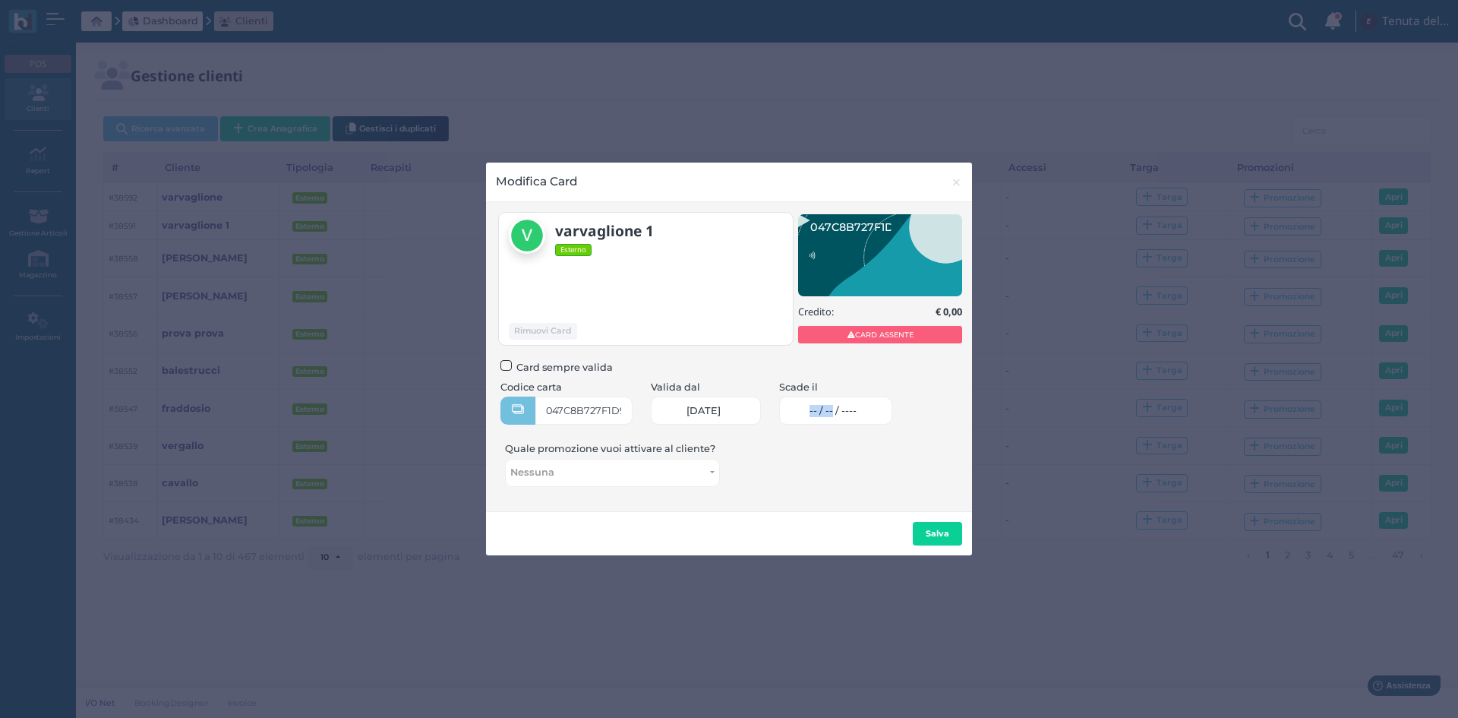
click at [848, 408] on span "-- / -- / ----" at bounding box center [833, 411] width 47 height 12
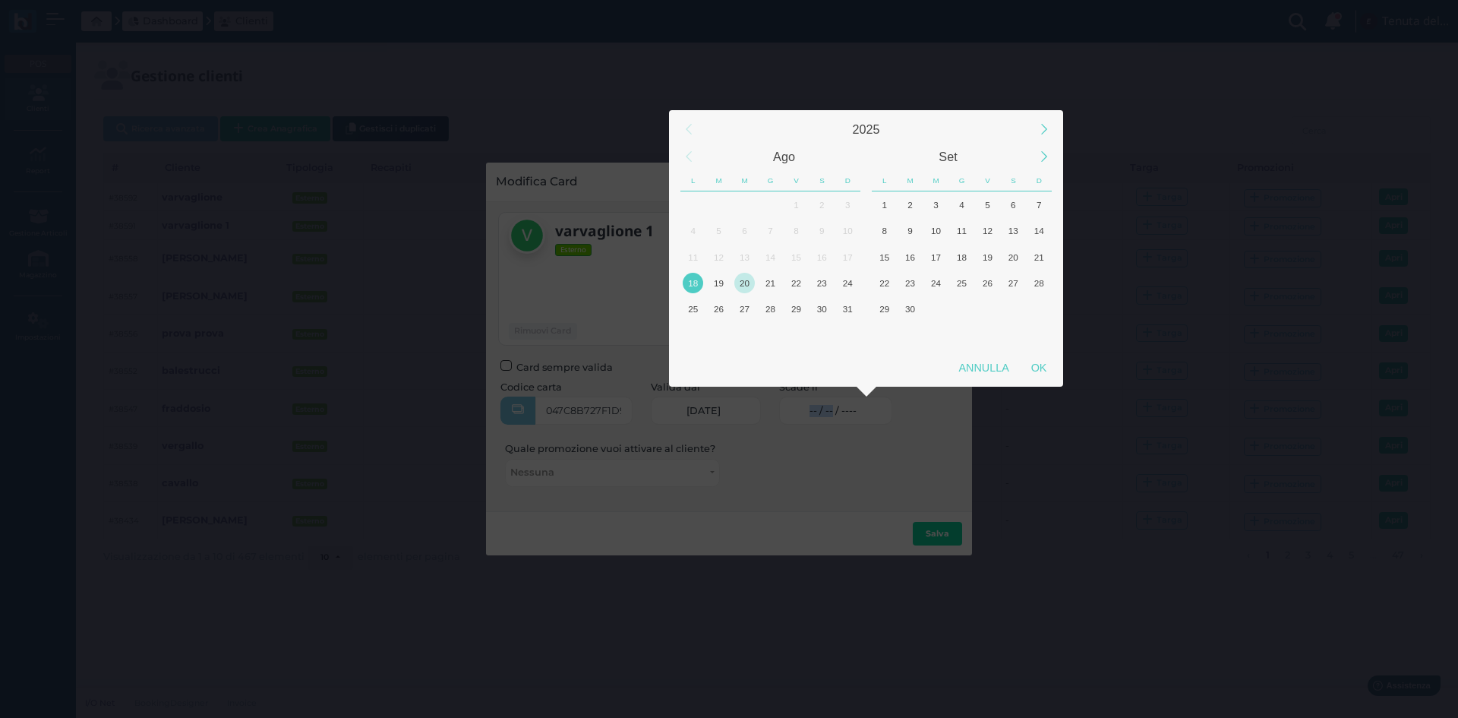
click at [753, 282] on div "20" at bounding box center [744, 283] width 21 height 21
click at [1033, 360] on div "OK" at bounding box center [1039, 367] width 38 height 27
type input "[DATE]"
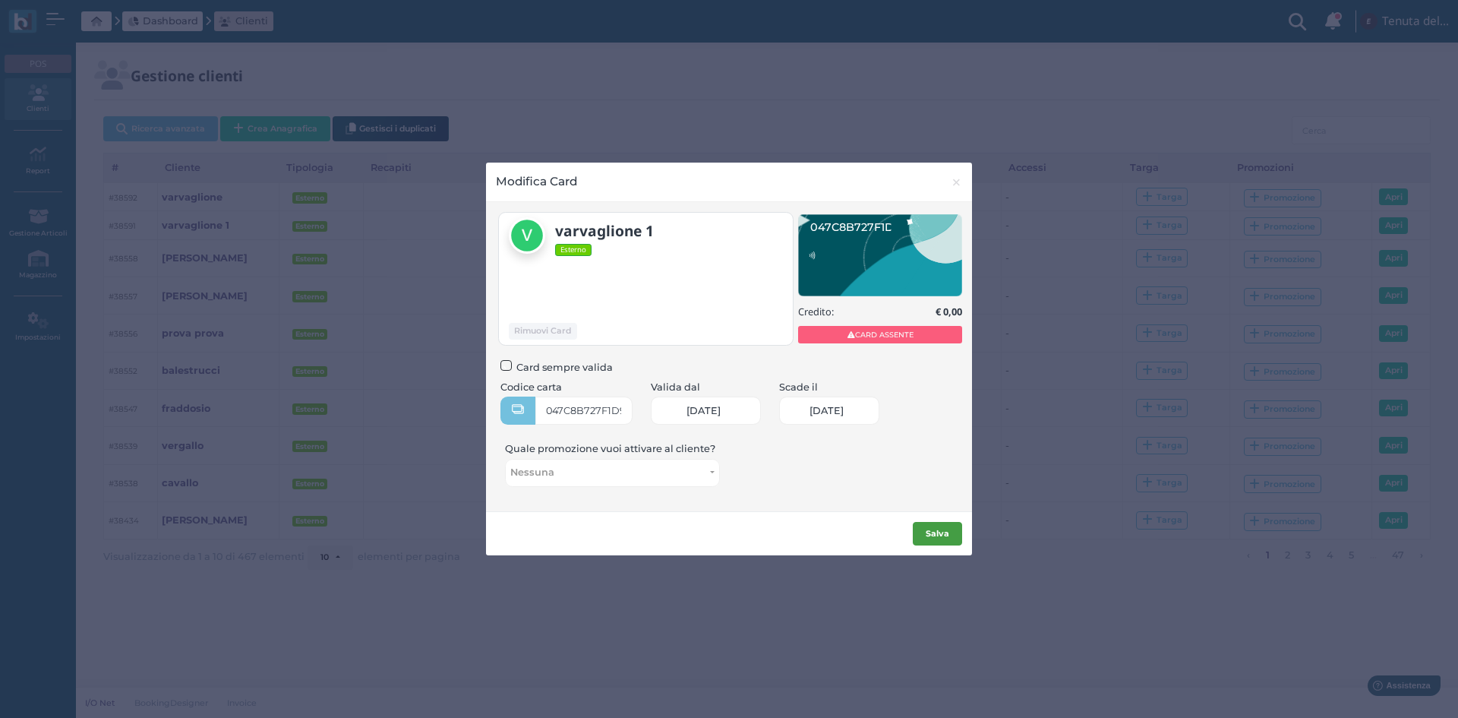
click at [914, 535] on button "Salva" at bounding box center [937, 534] width 49 height 24
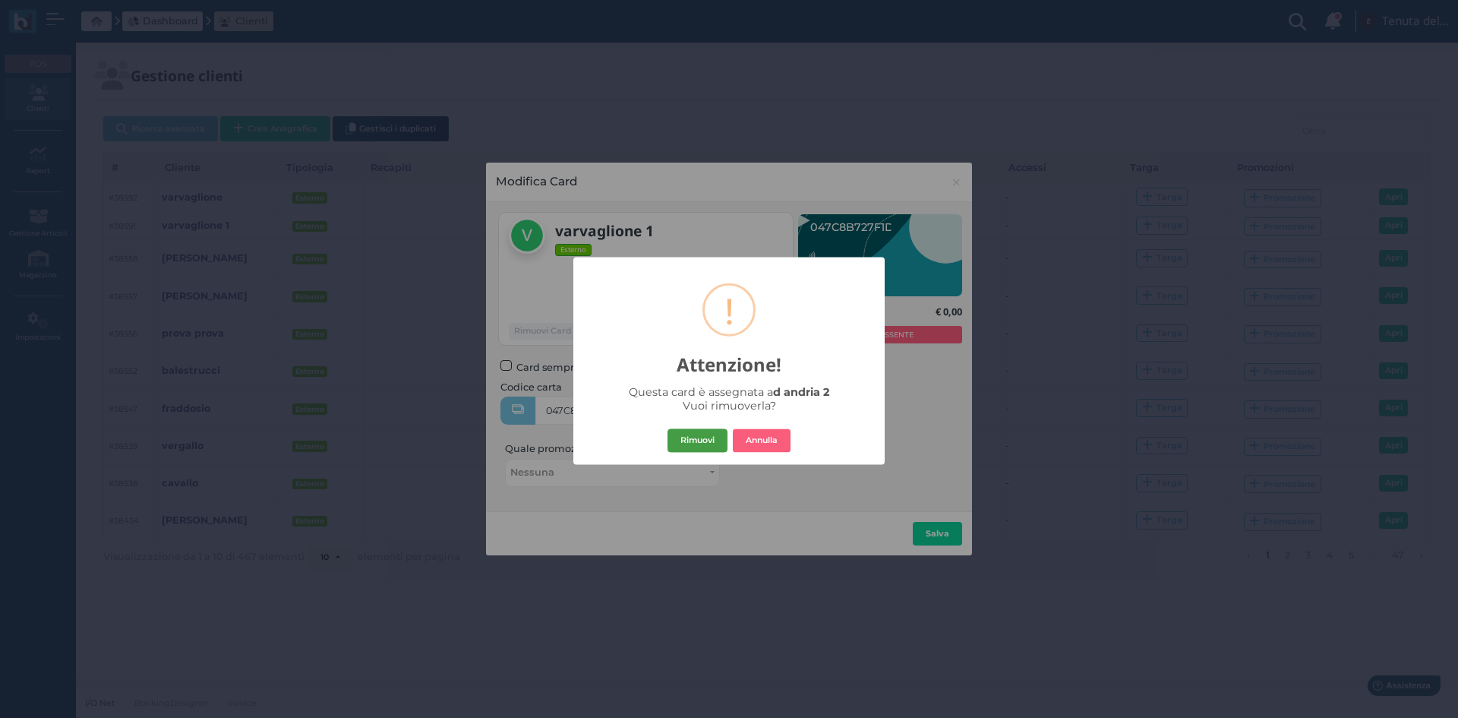
click at [708, 437] on button "Rimuovi" at bounding box center [698, 440] width 60 height 24
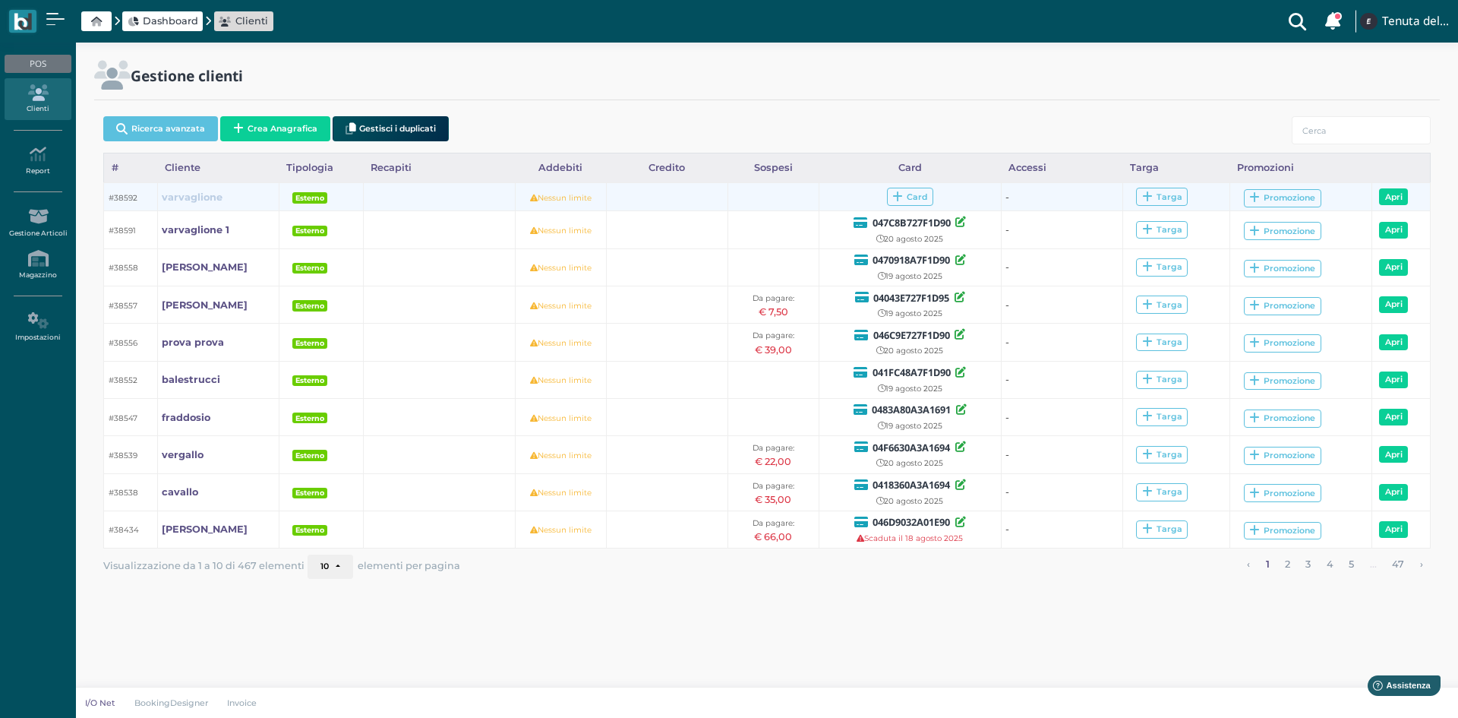
click at [211, 197] on b "varvaglione" at bounding box center [192, 196] width 61 height 11
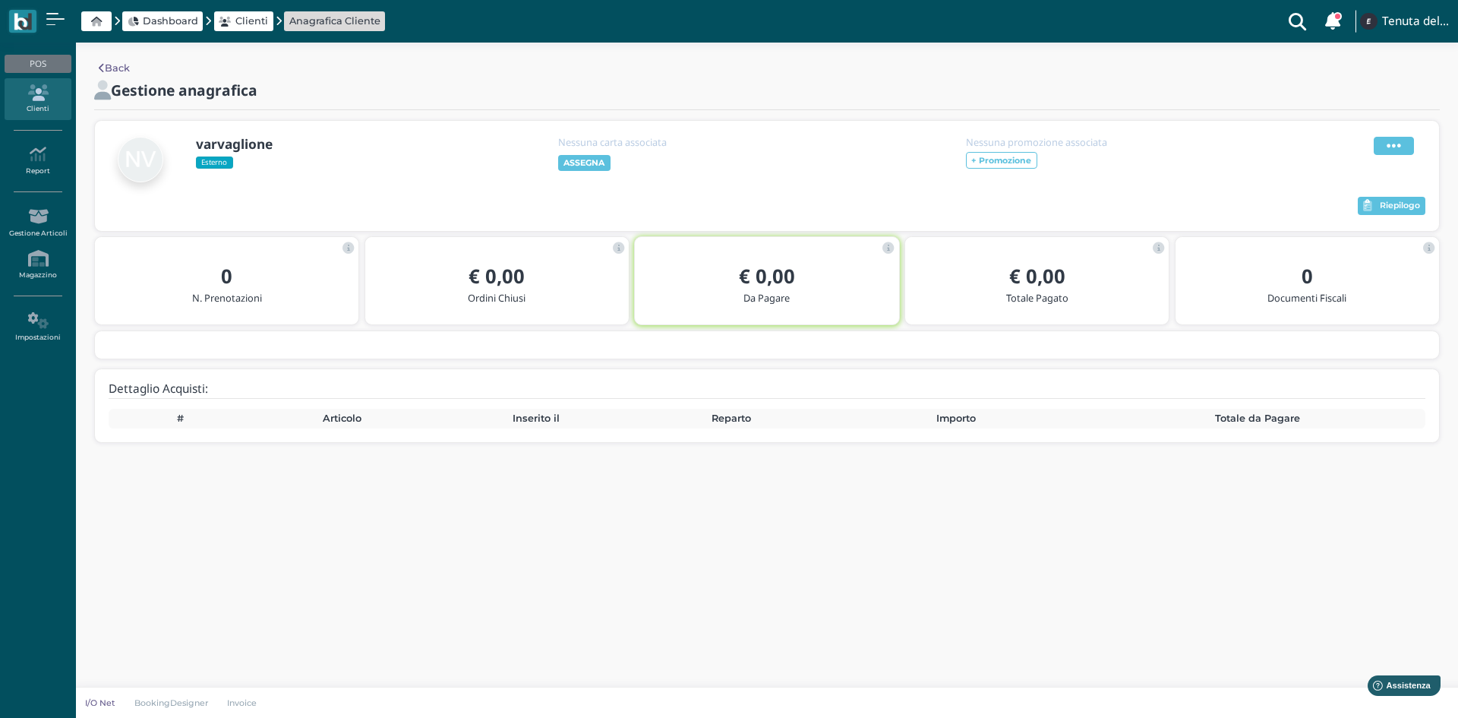
click at [1396, 148] on icon at bounding box center [1394, 145] width 14 height 17
click at [1341, 163] on span "Modifica" at bounding box center [1348, 164] width 43 height 14
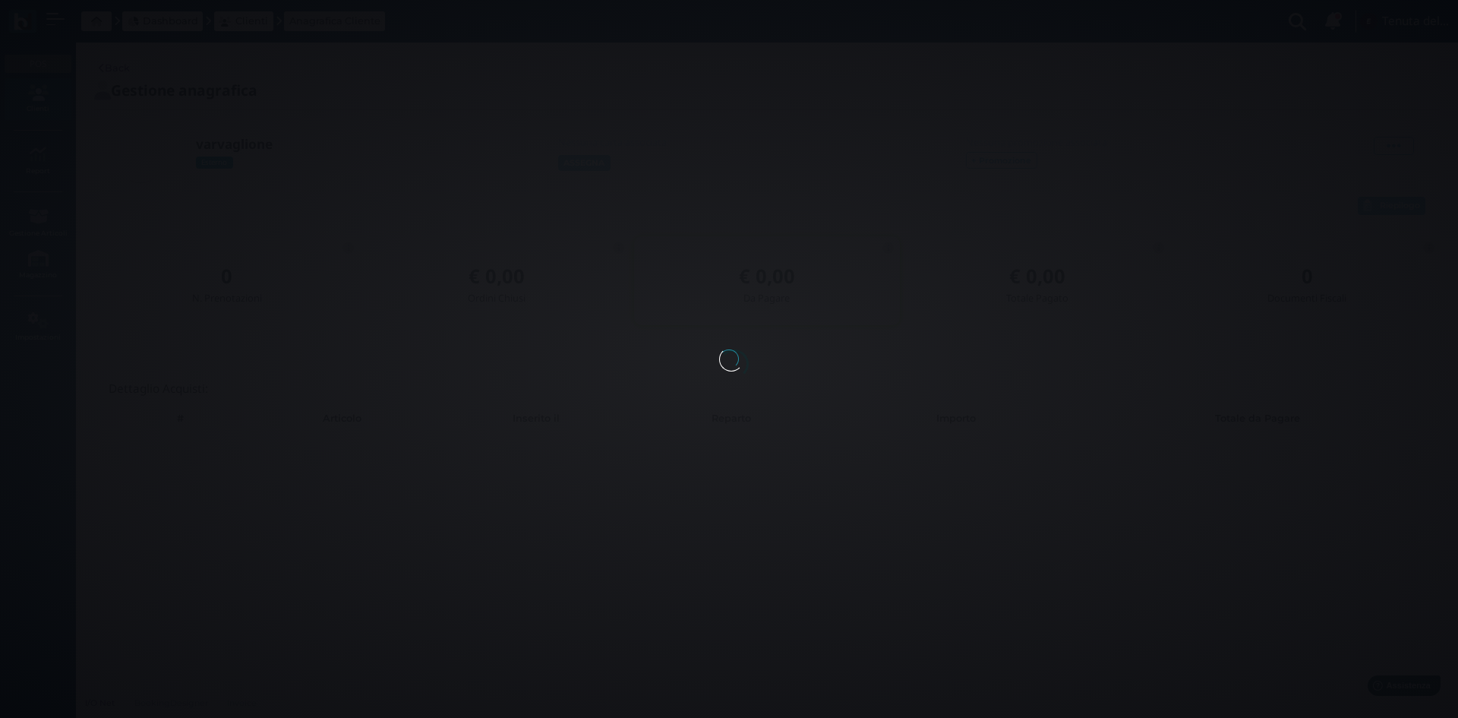
select select
type input "varvaglione"
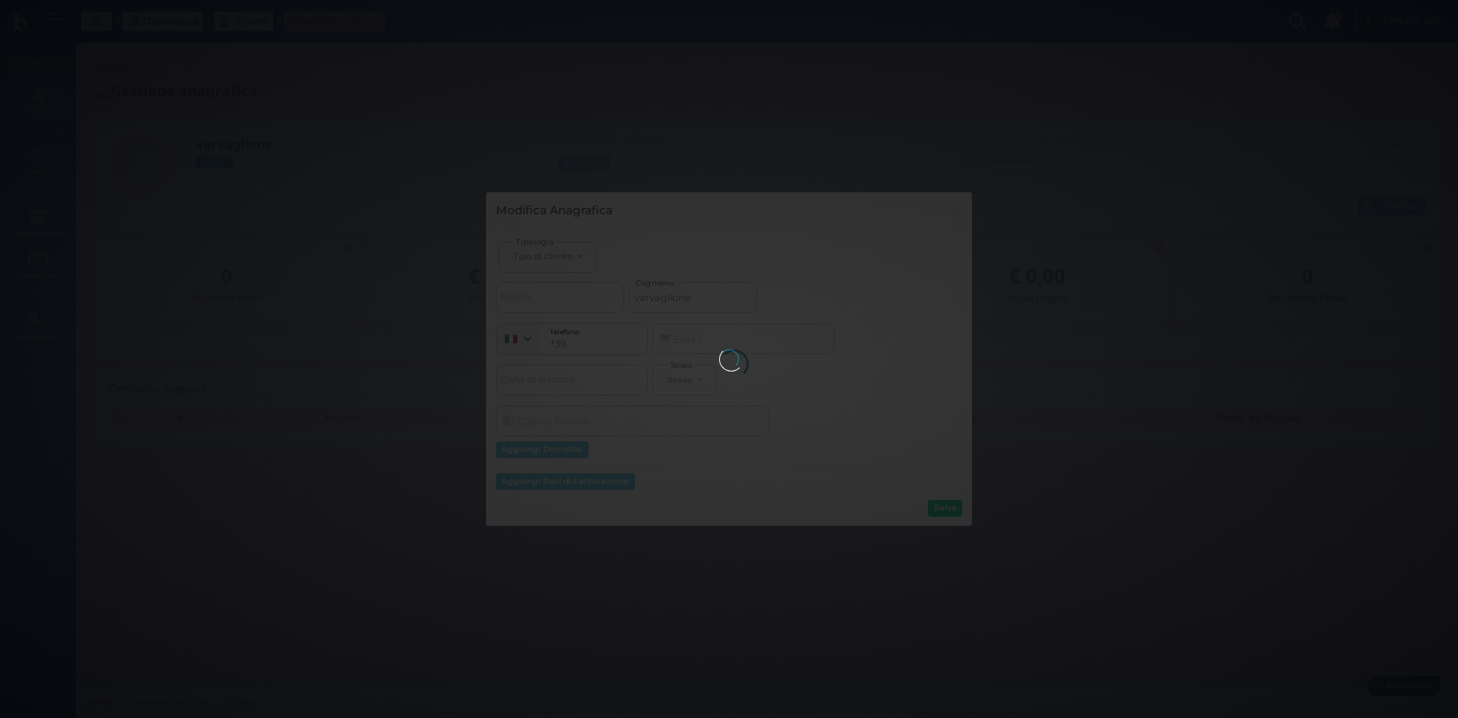
select select
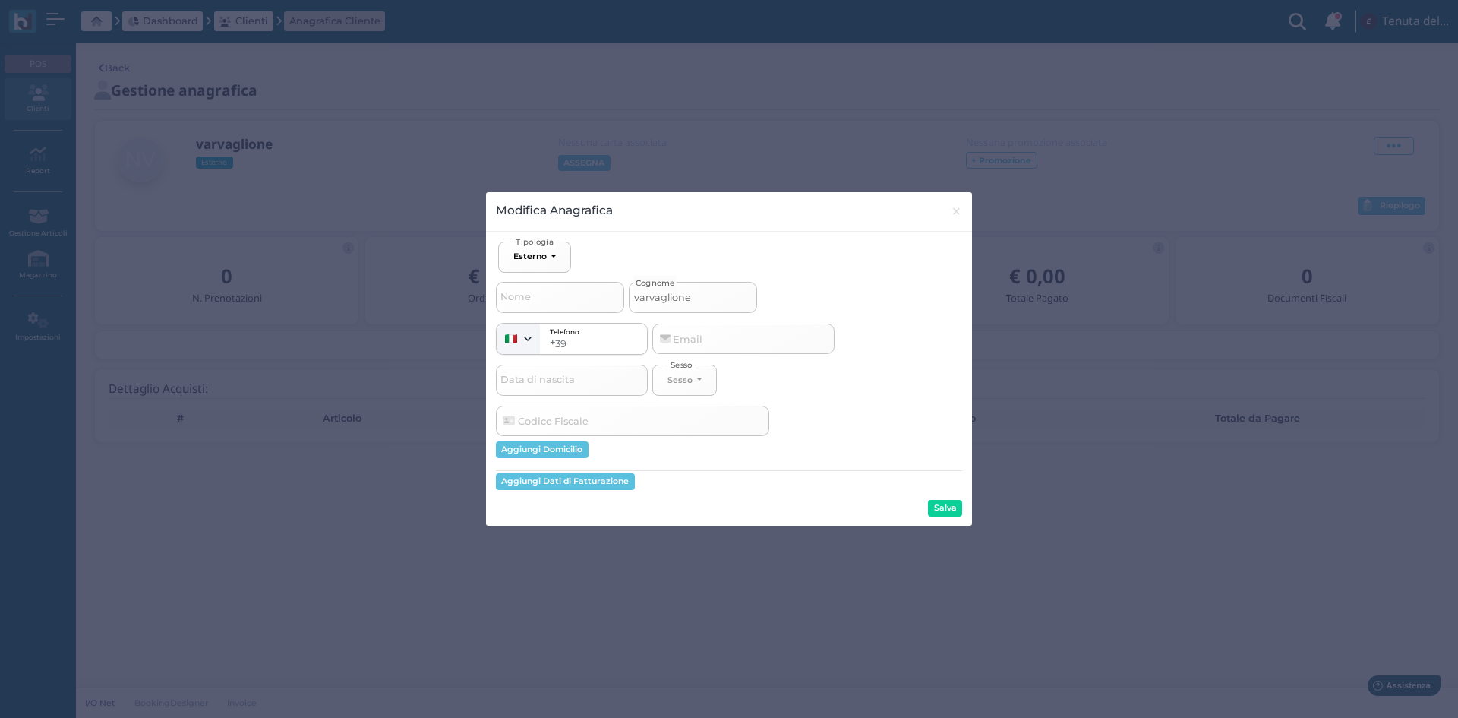
click at [723, 299] on input "varvaglione" at bounding box center [693, 297] width 128 height 30
type input "varvaglione 2"
select select
type input "varvaglione 2"
click at [949, 498] on div "Ospite Esterno Hotel Dipendente Standard Dipendente Junior Proprietario Esterno…" at bounding box center [729, 378] width 466 height 275
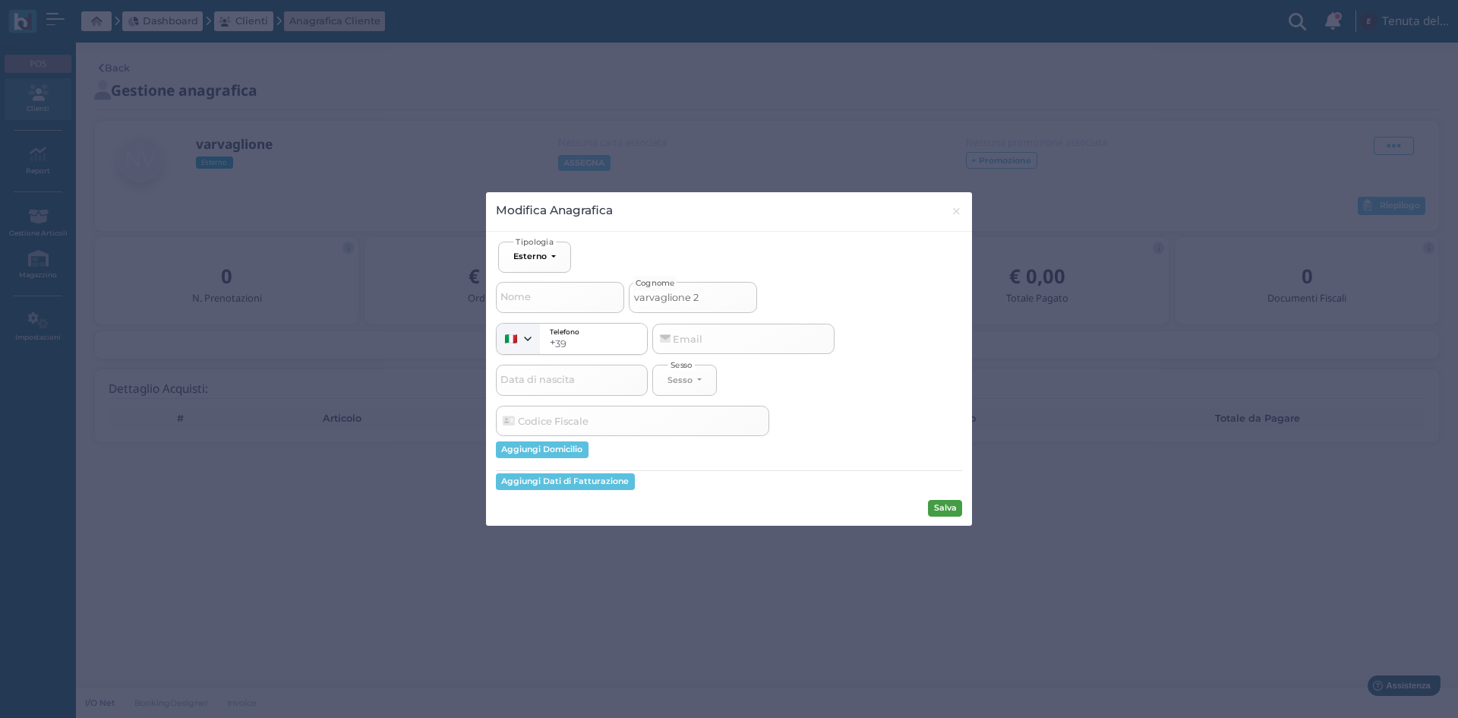
click at [952, 507] on button "Salva" at bounding box center [945, 508] width 34 height 17
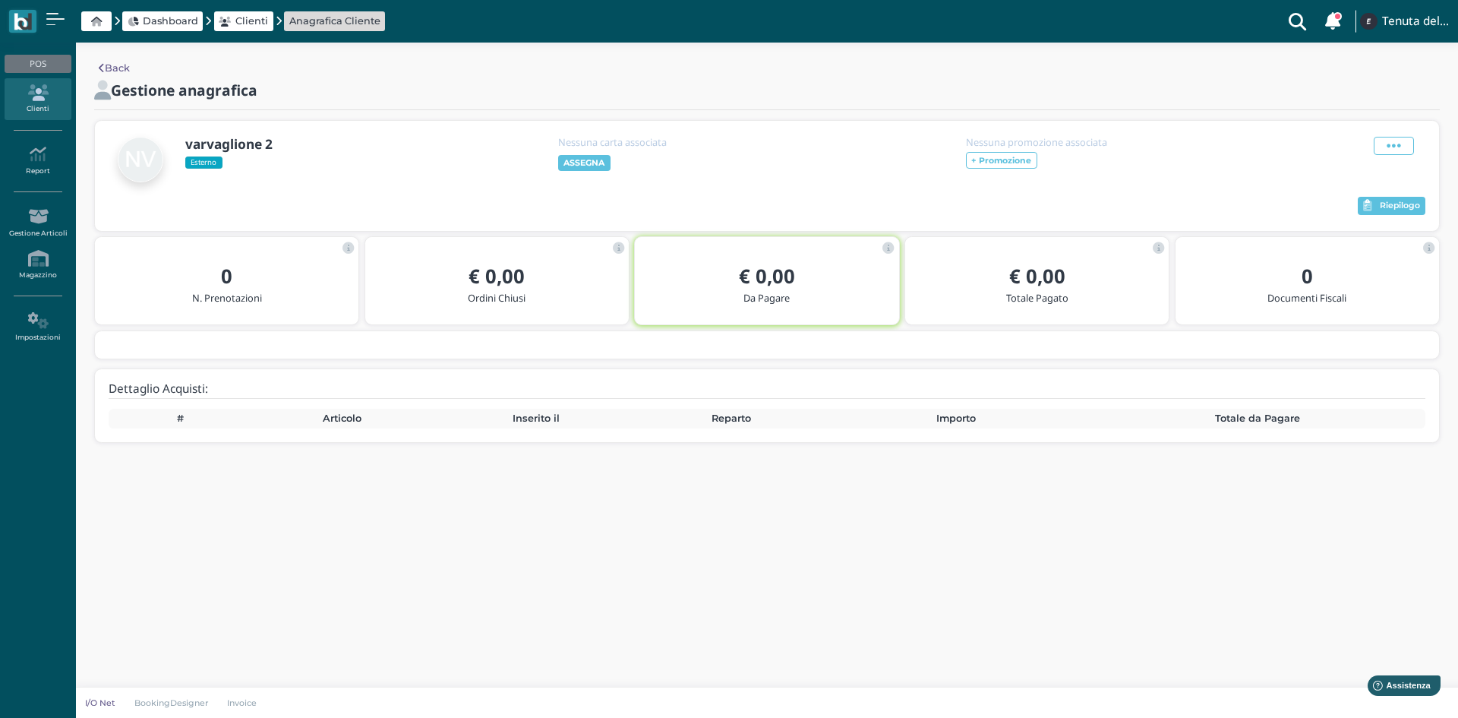
click at [26, 74] on ul "POS Clienti Report Report Ordini Report Prelievi Report Doc. Fiscali Report Tra…" at bounding box center [38, 201] width 76 height 305
click at [30, 89] on icon at bounding box center [38, 92] width 66 height 17
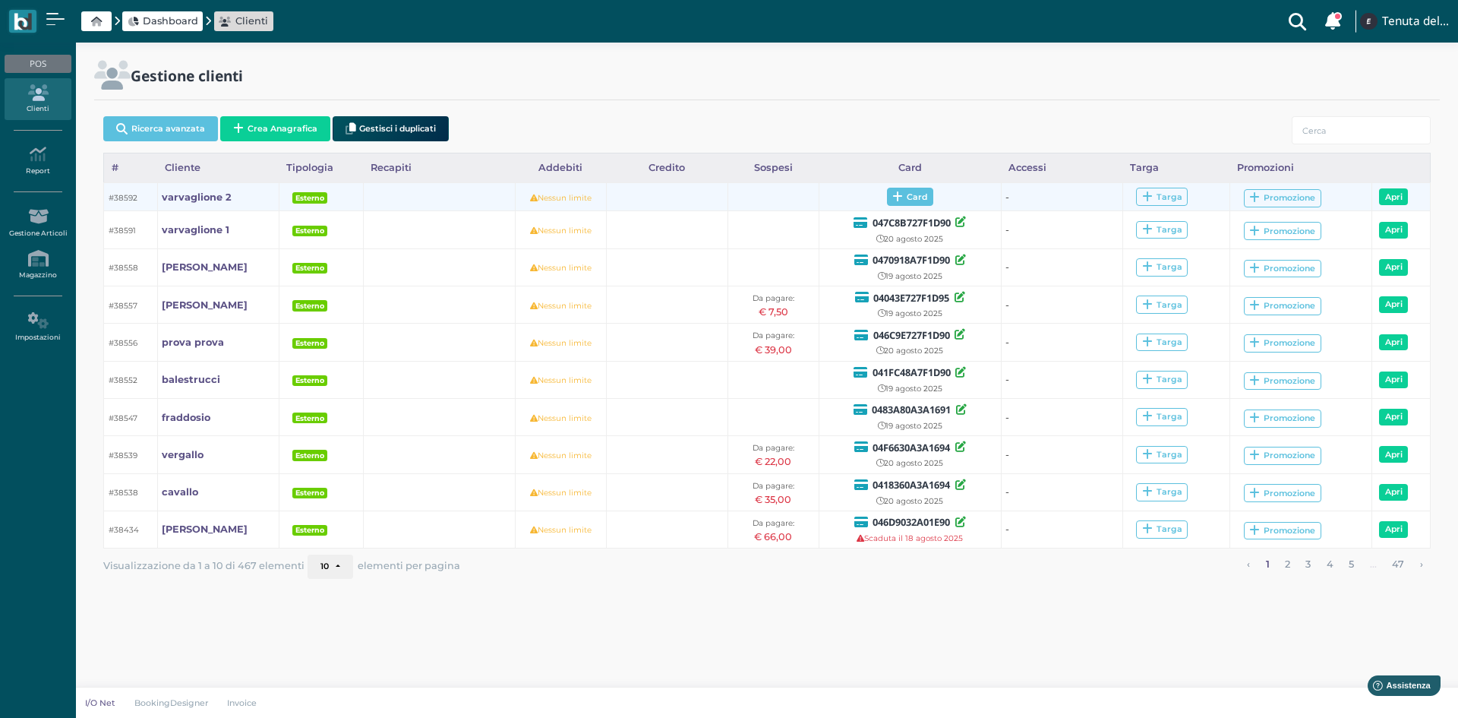
click at [913, 194] on span "Card" at bounding box center [910, 197] width 46 height 18
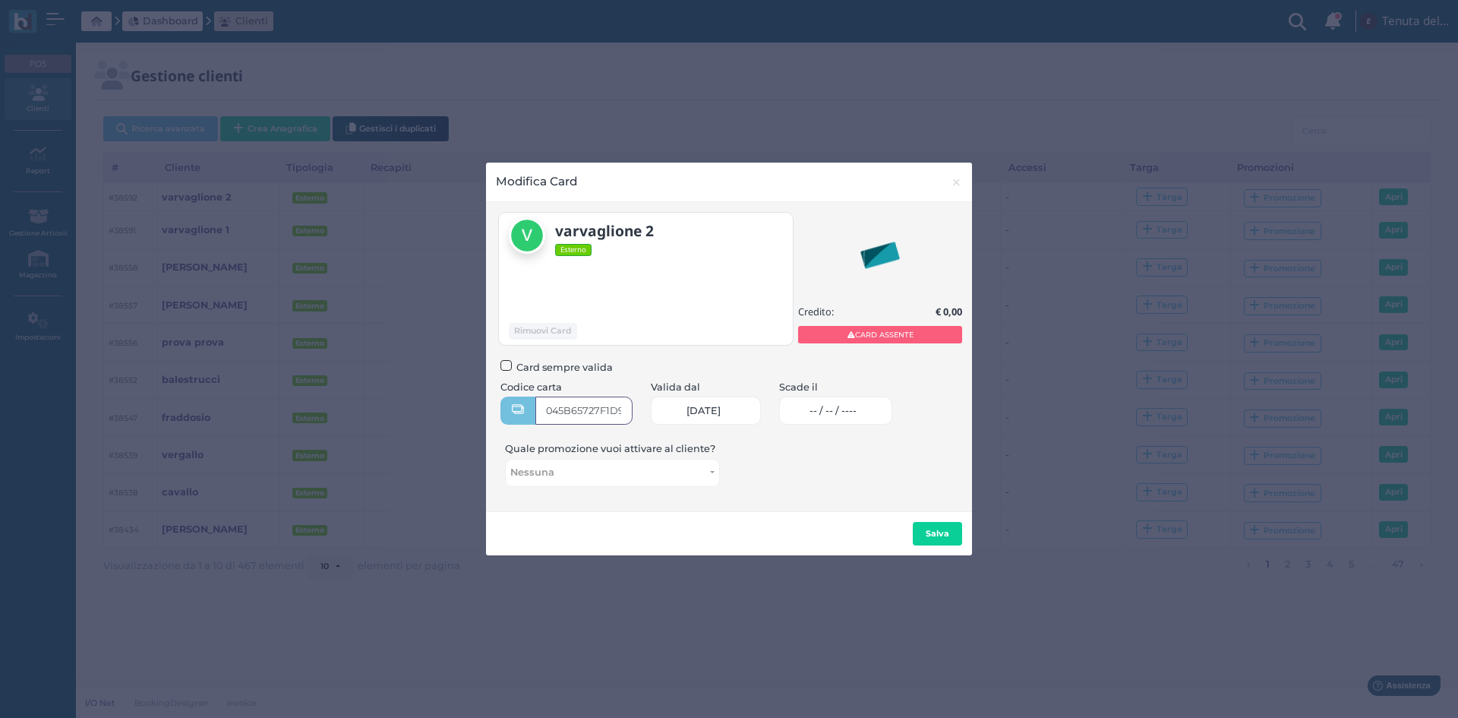
type input "045B65727F1D90"
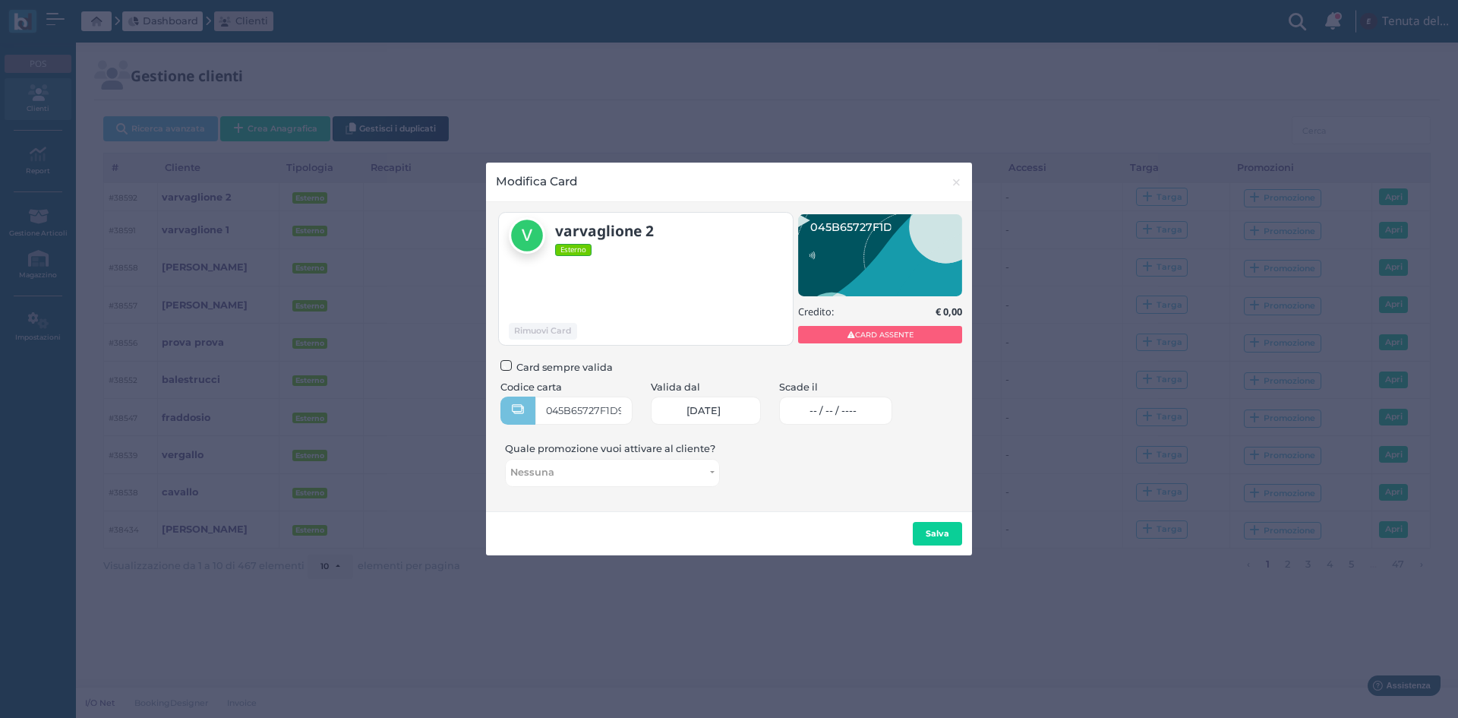
click at [861, 410] on input at bounding box center [860, 411] width 2 height 2
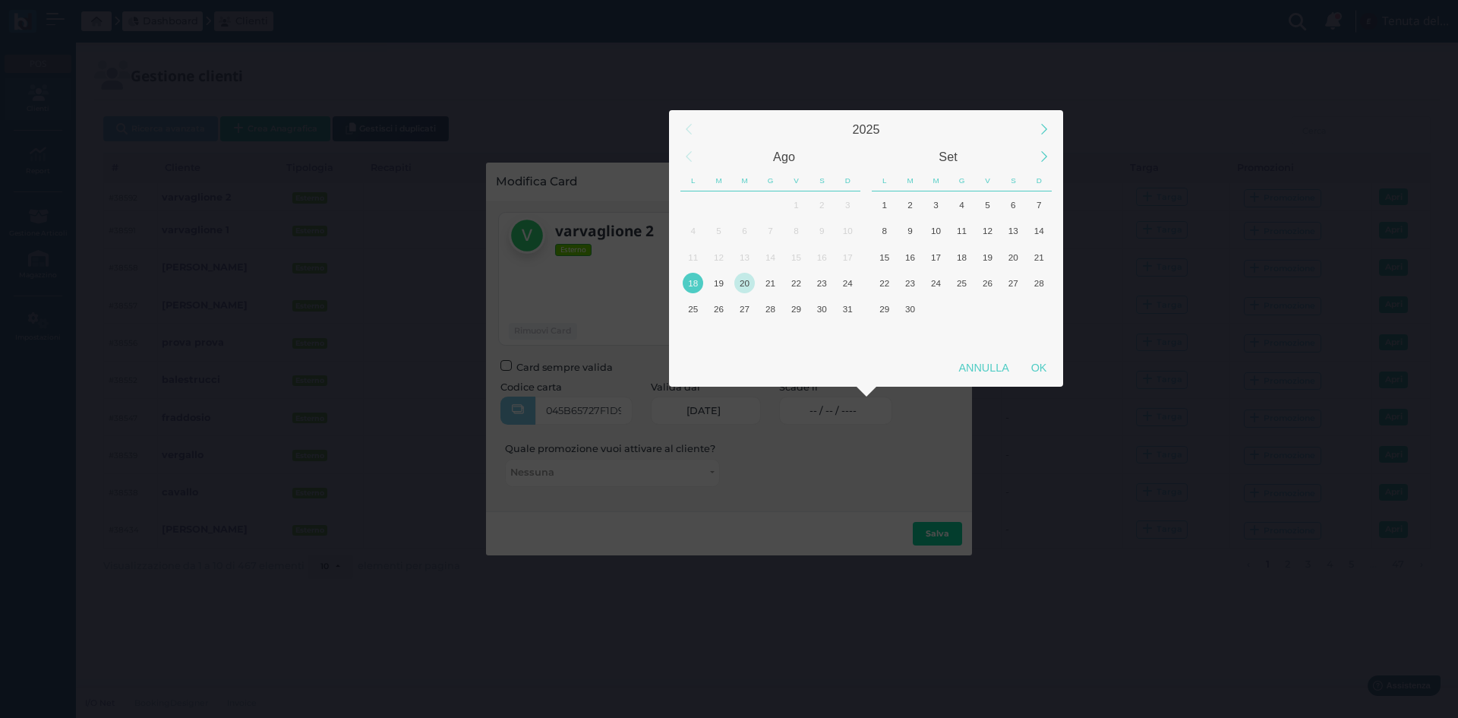
click at [747, 282] on div "20" at bounding box center [744, 283] width 21 height 21
drag, startPoint x: 1043, startPoint y: 368, endPoint x: 1101, endPoint y: 368, distance: 57.7
click at [1044, 368] on div "OK" at bounding box center [1039, 367] width 38 height 27
type input "20/08/2025"
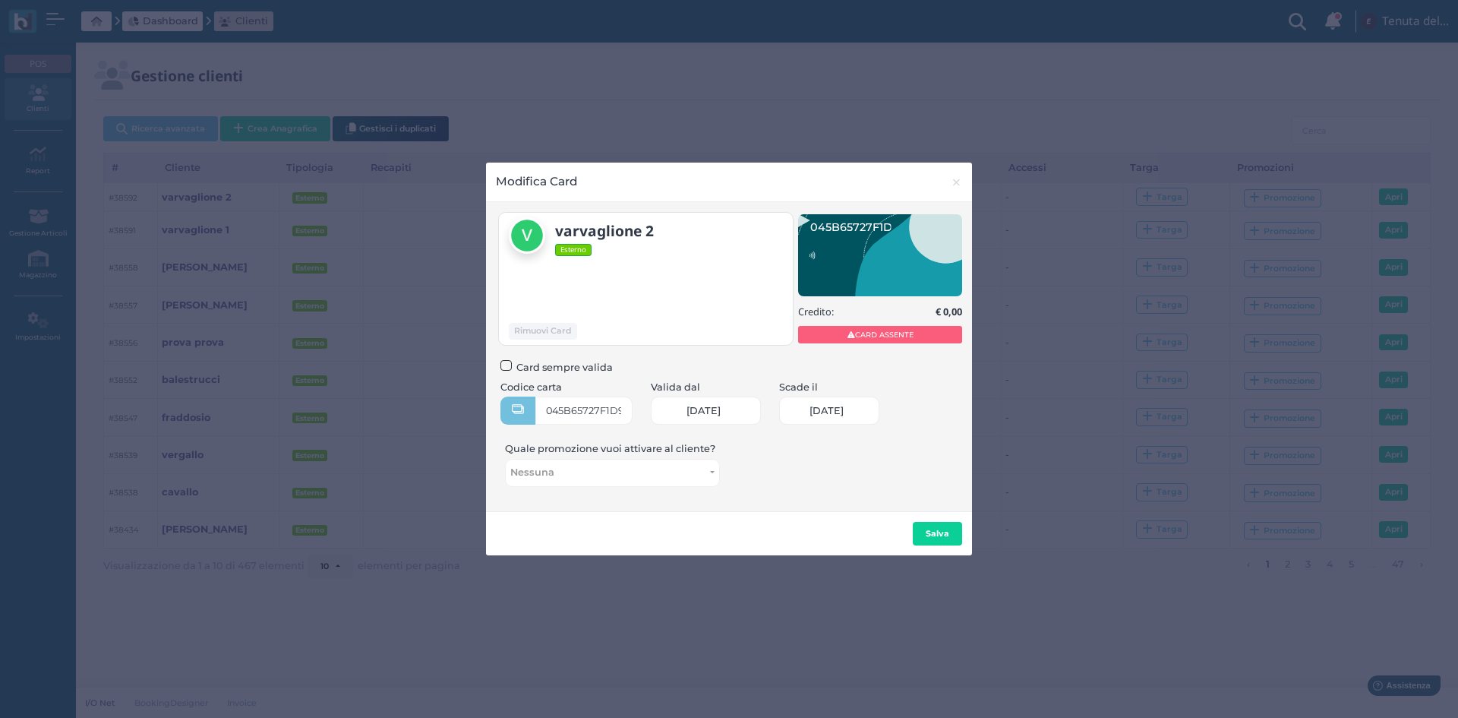
click at [844, 412] on span "20/08/2025" at bounding box center [827, 411] width 34 height 12
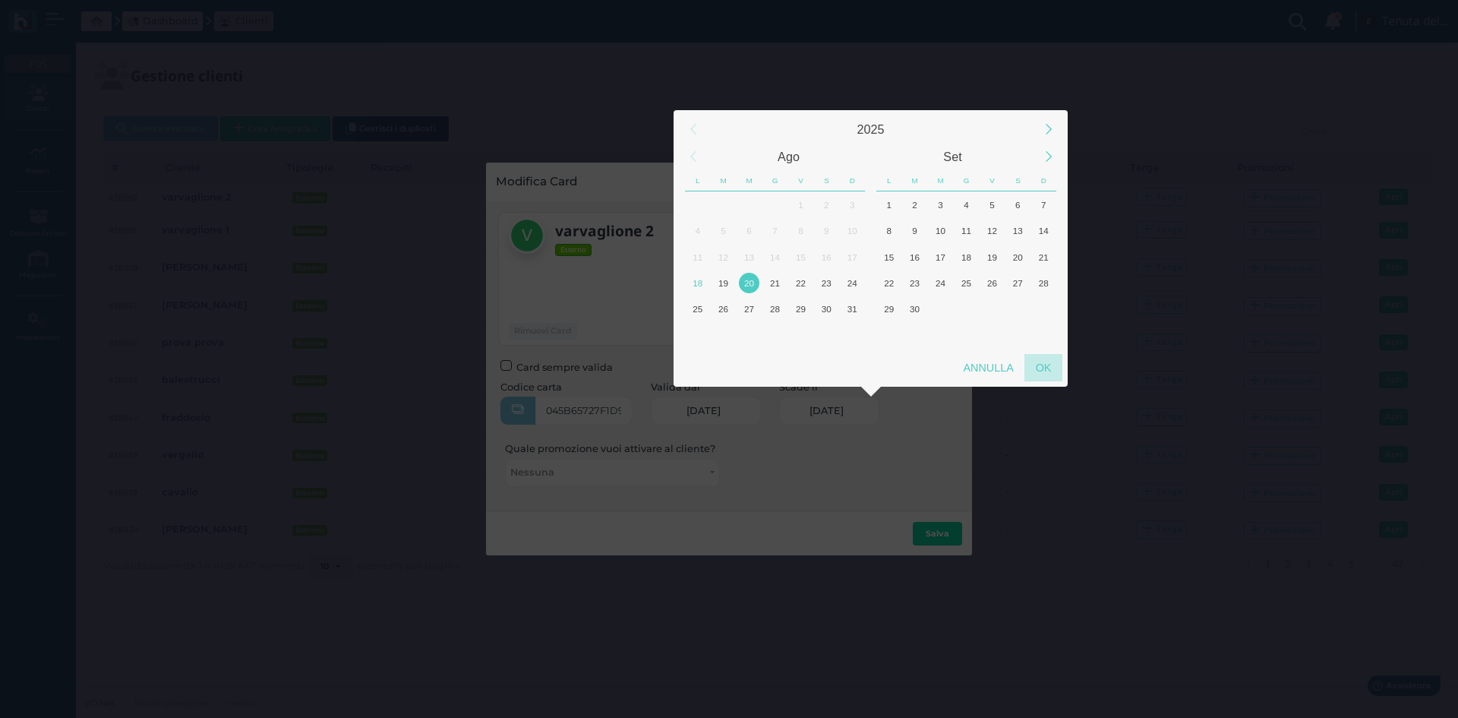
click at [1040, 372] on div "OK" at bounding box center [1043, 367] width 38 height 27
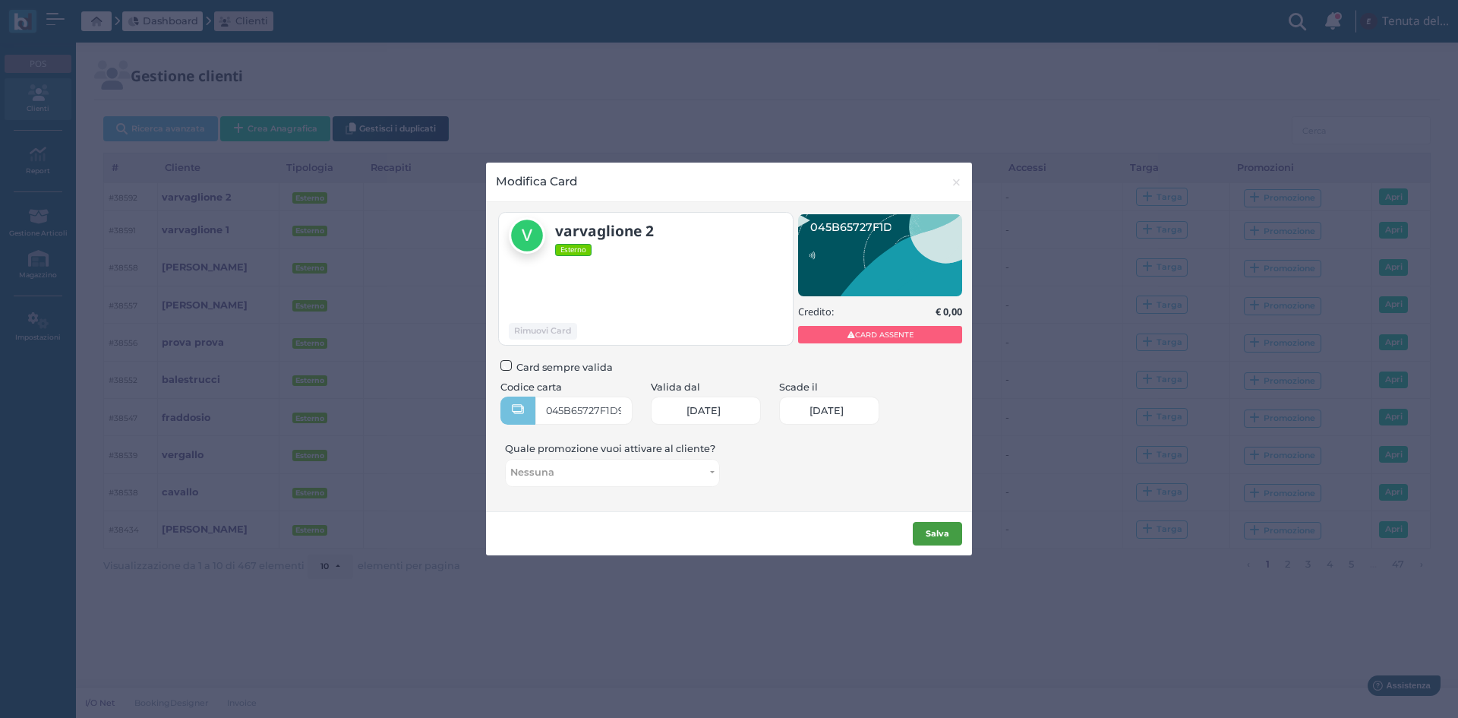
click at [936, 526] on button "Salva" at bounding box center [937, 534] width 49 height 24
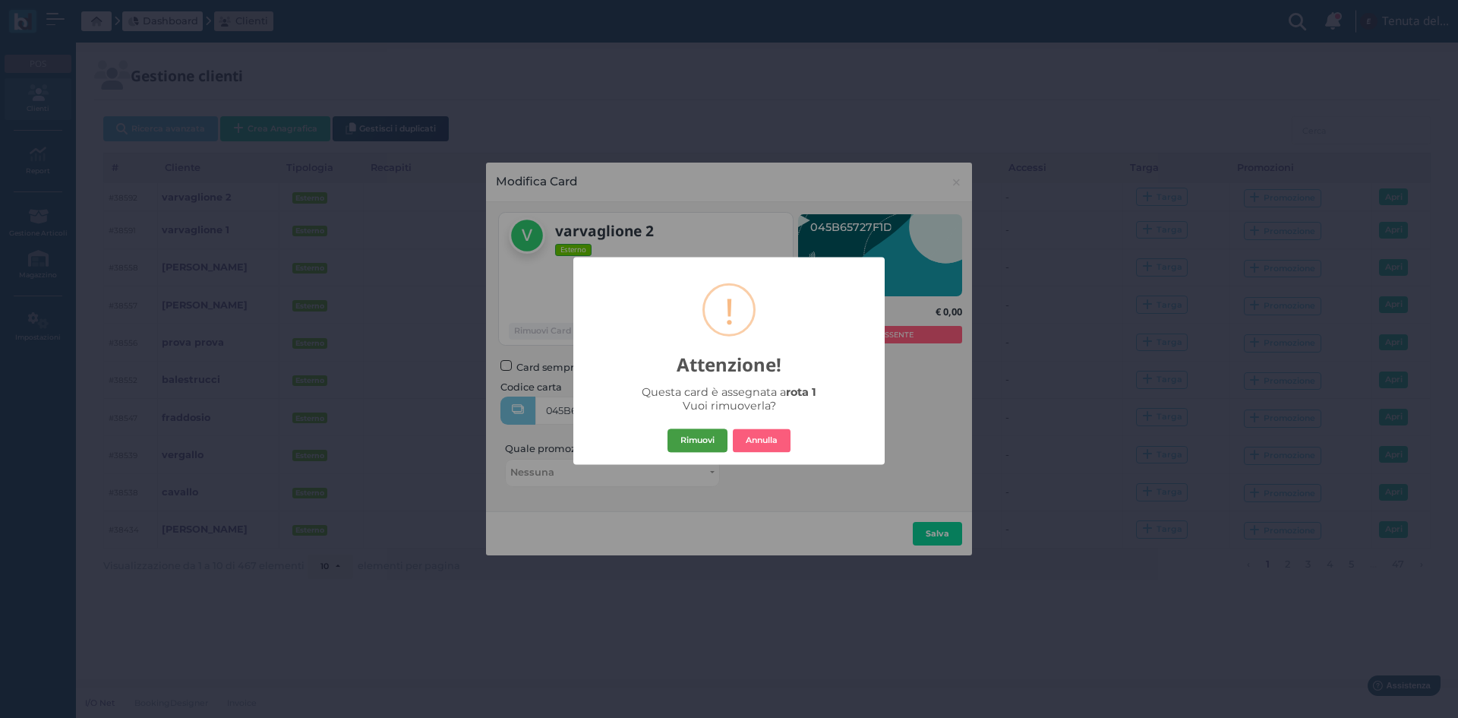
click at [699, 437] on button "Rimuovi" at bounding box center [698, 440] width 60 height 24
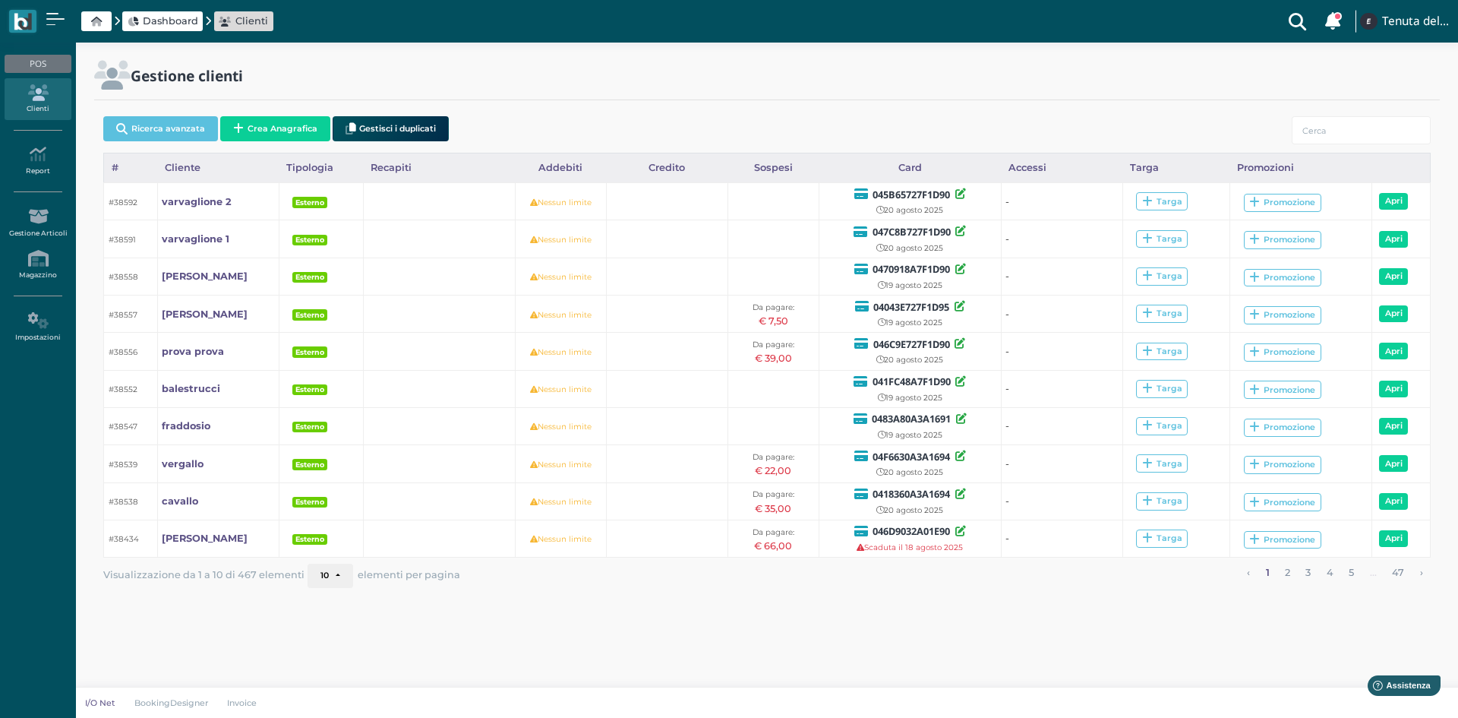
click at [179, 4] on div "Dashboard Clienti Clienti con sospeso Vi sono 93 clienti che hanno un sospeso T…" at bounding box center [729, 21] width 1440 height 43
click at [175, 18] on span "Dashboard" at bounding box center [170, 21] width 55 height 14
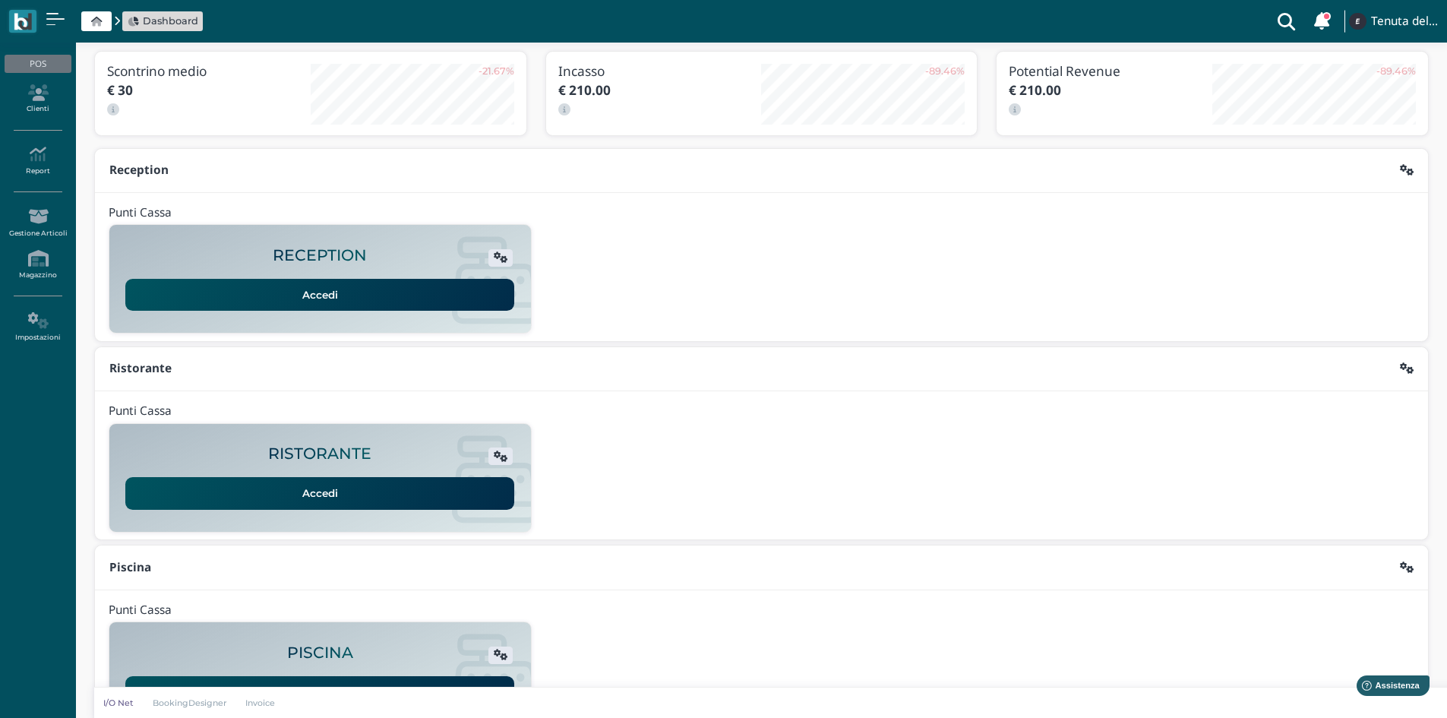
scroll to position [124, 0]
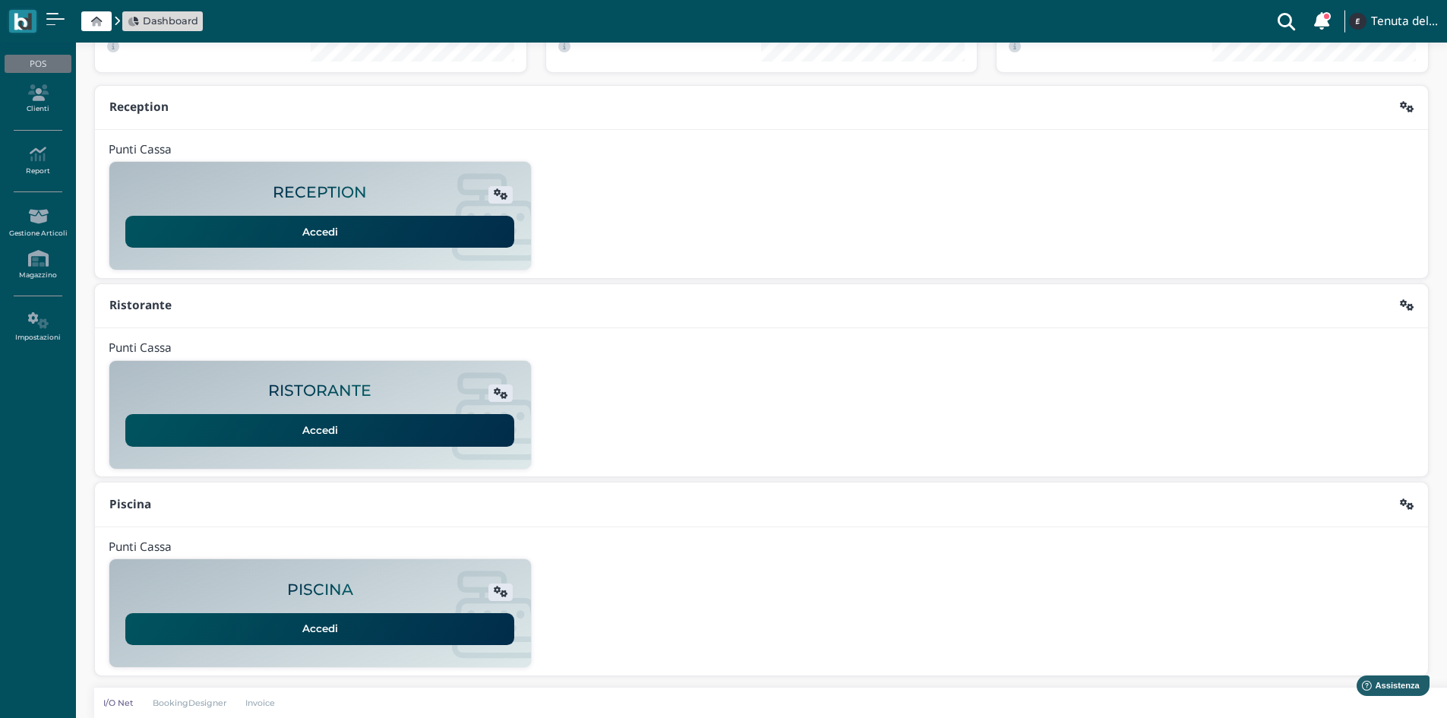
drag, startPoint x: 418, startPoint y: 631, endPoint x: 426, endPoint y: 623, distance: 11.8
click at [418, 630] on link "Accedi" at bounding box center [319, 629] width 389 height 32
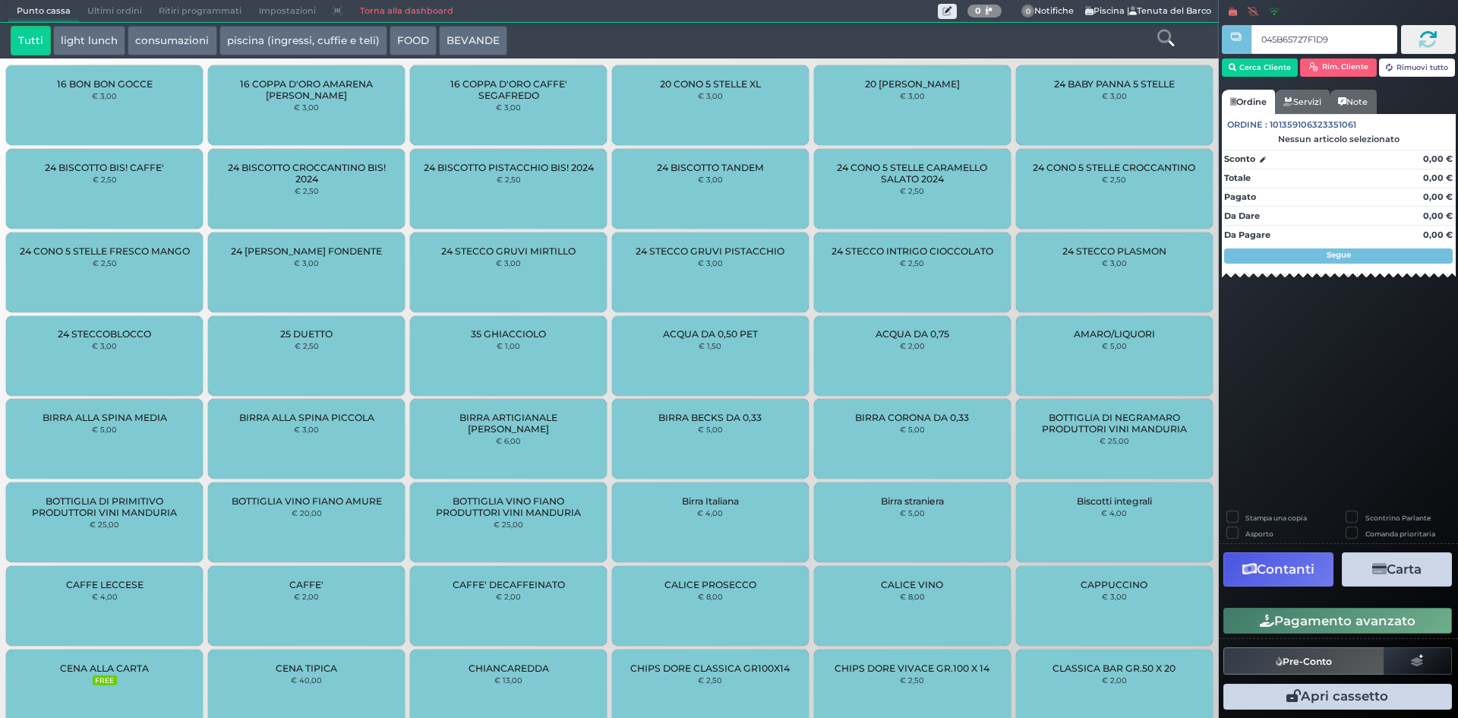
type input "045B65727F1D90"
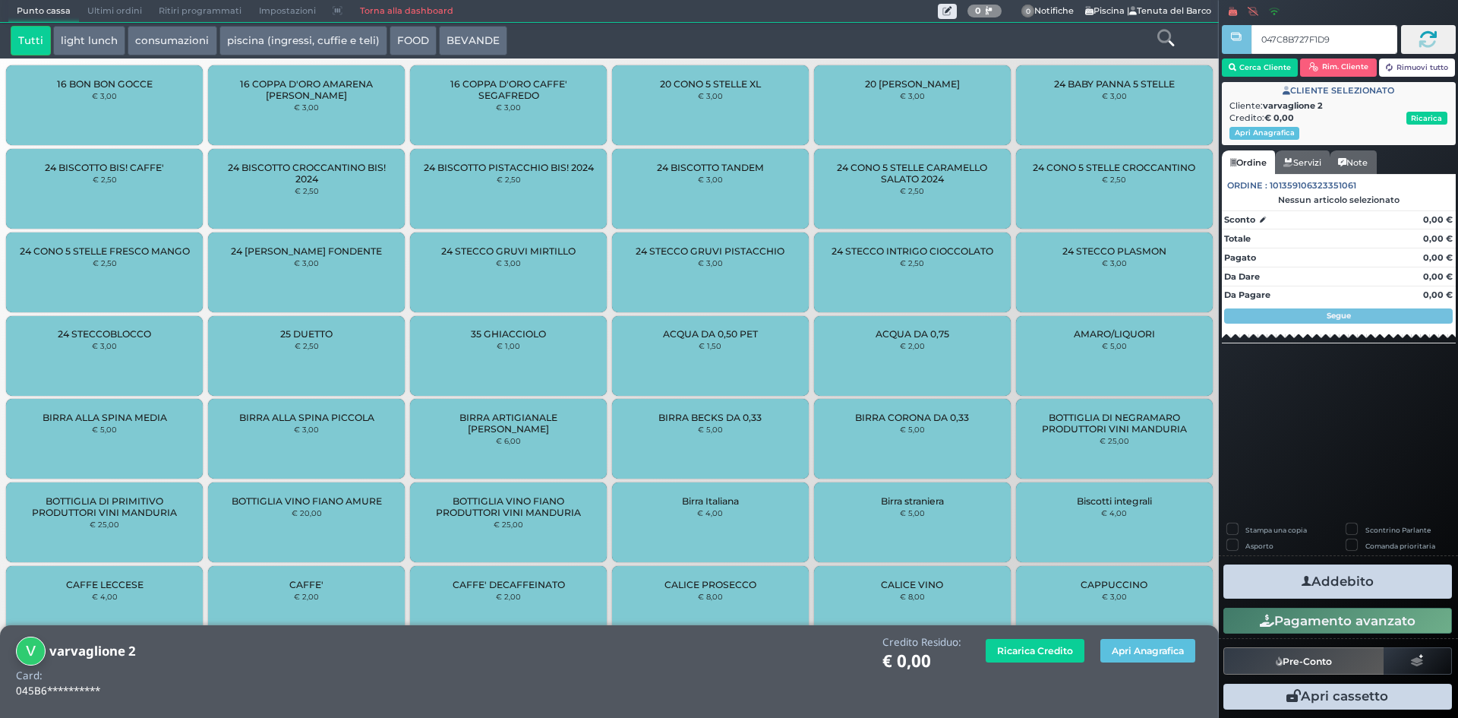
type input "047C8B727F1D90"
click at [238, 28] on button "piscina (ingressi, cuffie e teli)" at bounding box center [303, 41] width 168 height 30
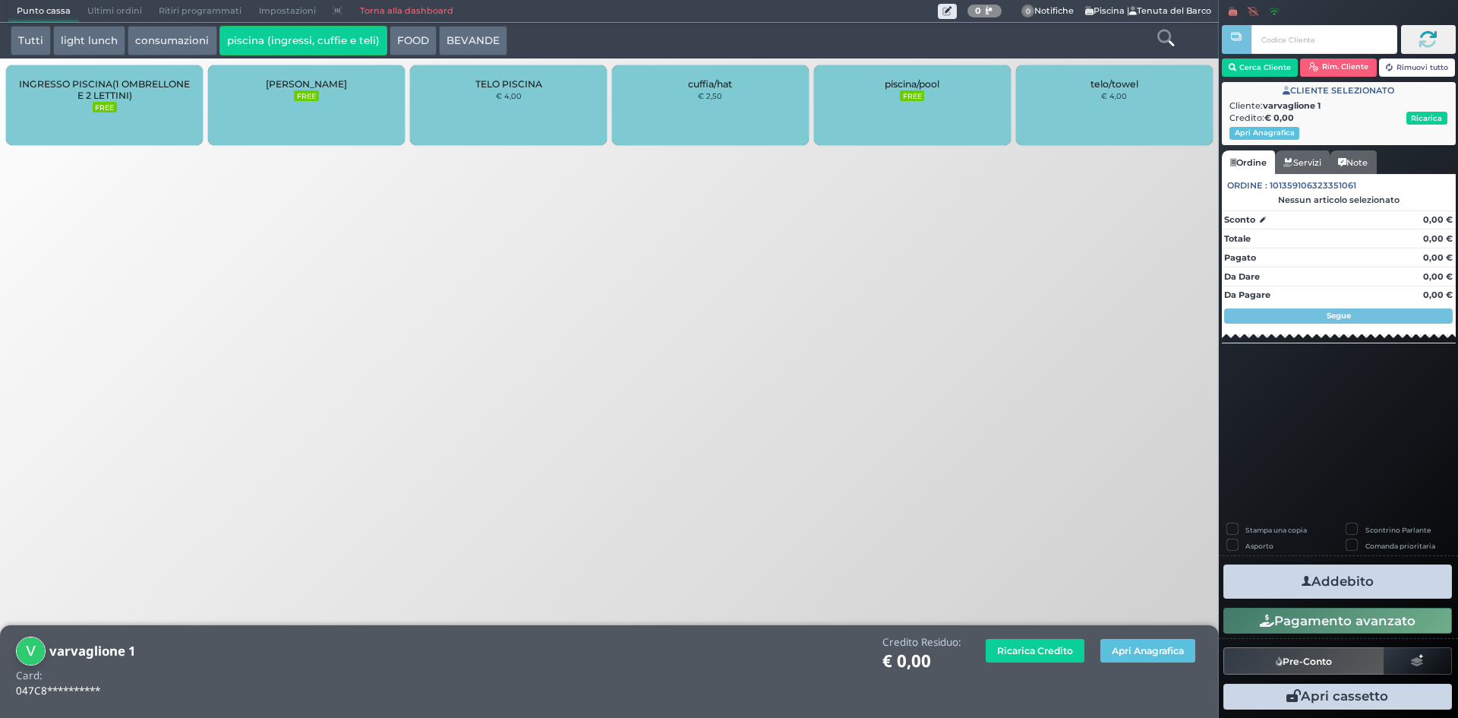
click at [84, 80] on span "INGRESSO PISCINA(1 OMBRELLONE E 2 LETTINI)" at bounding box center [104, 89] width 171 height 23
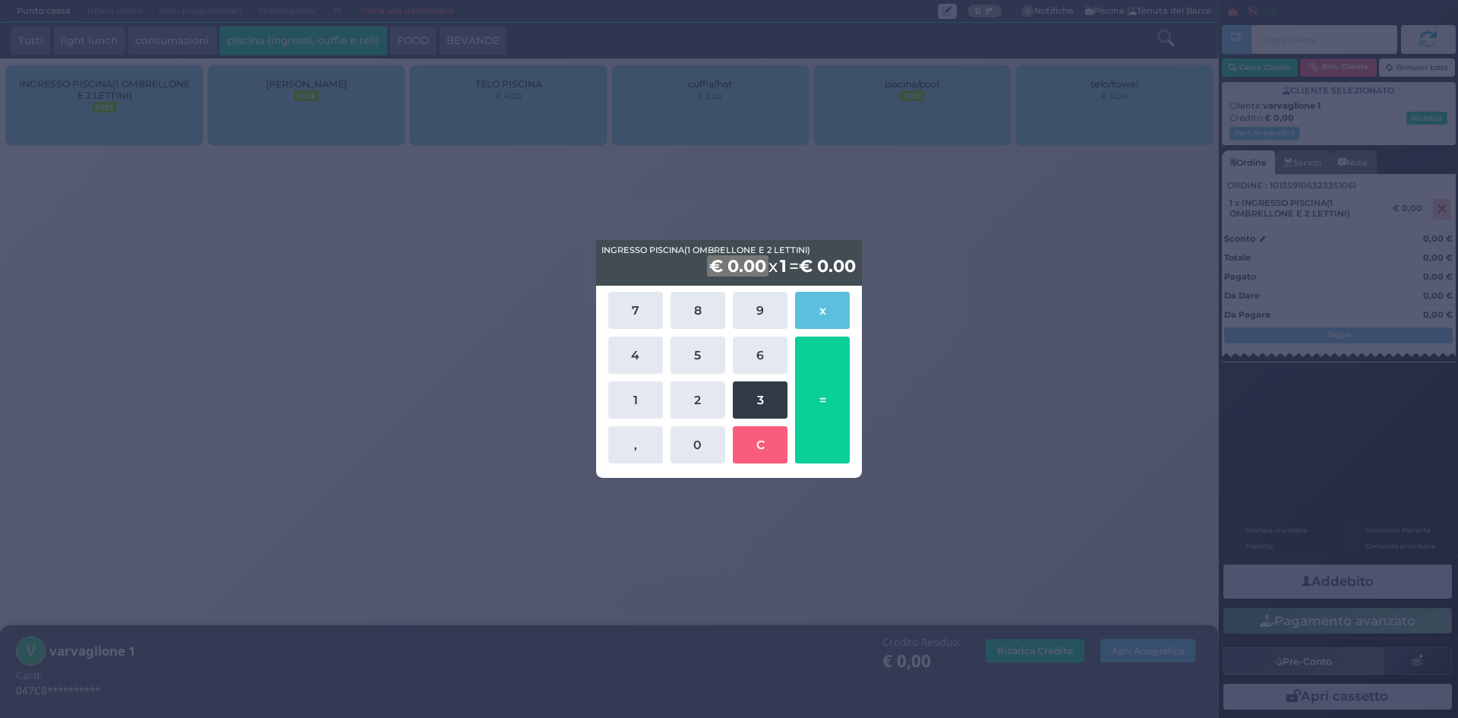
click at [750, 390] on button "3" at bounding box center [760, 399] width 55 height 37
click at [686, 346] on button "5" at bounding box center [698, 354] width 55 height 37
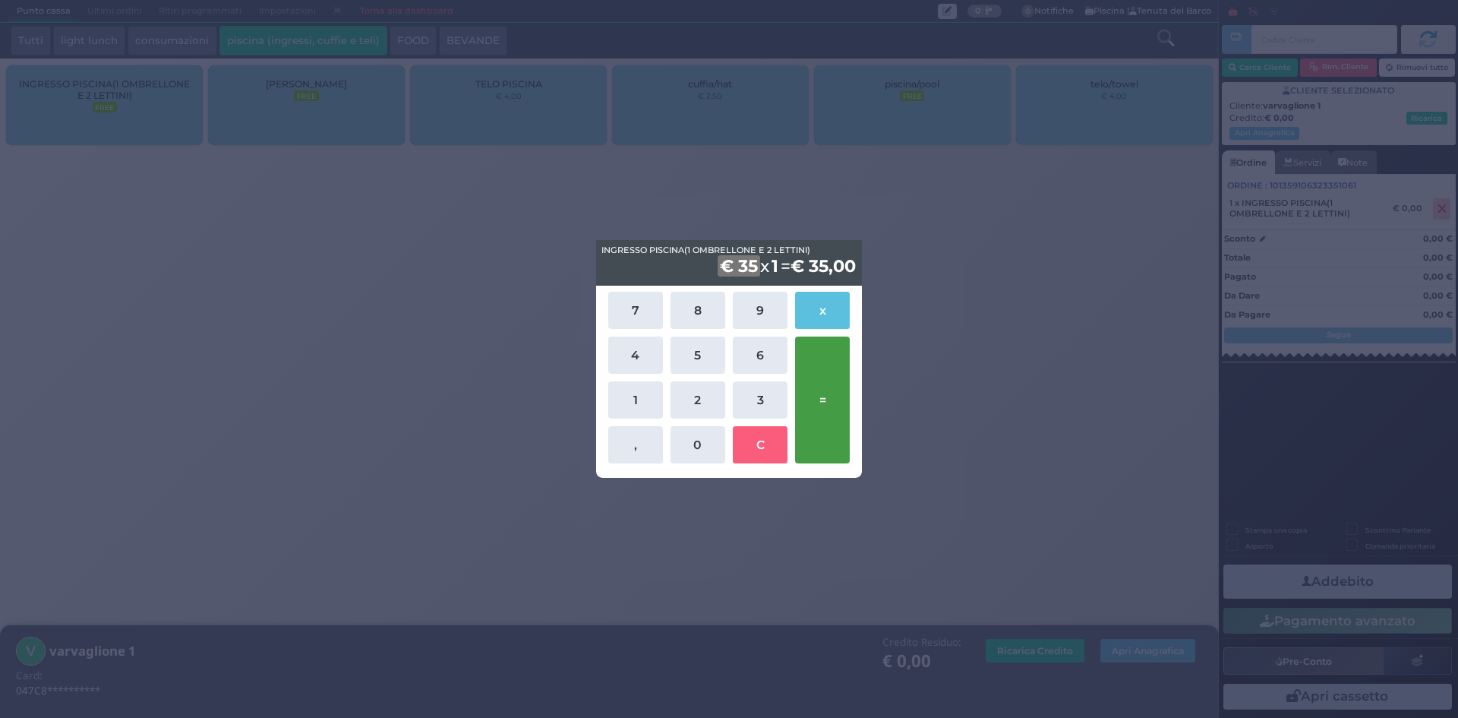
click at [829, 387] on button "=" at bounding box center [822, 399] width 55 height 127
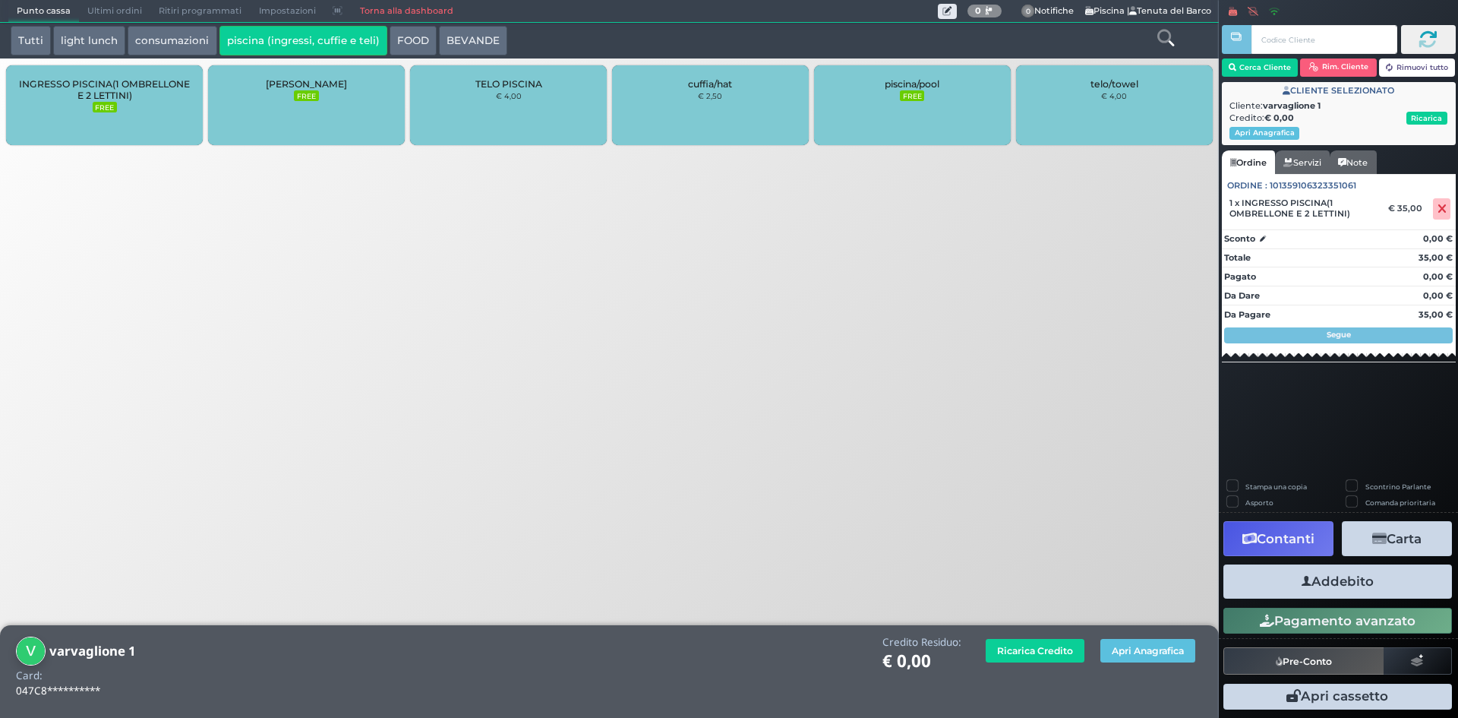
click at [1345, 586] on button "Addebito" at bounding box center [1337, 581] width 229 height 34
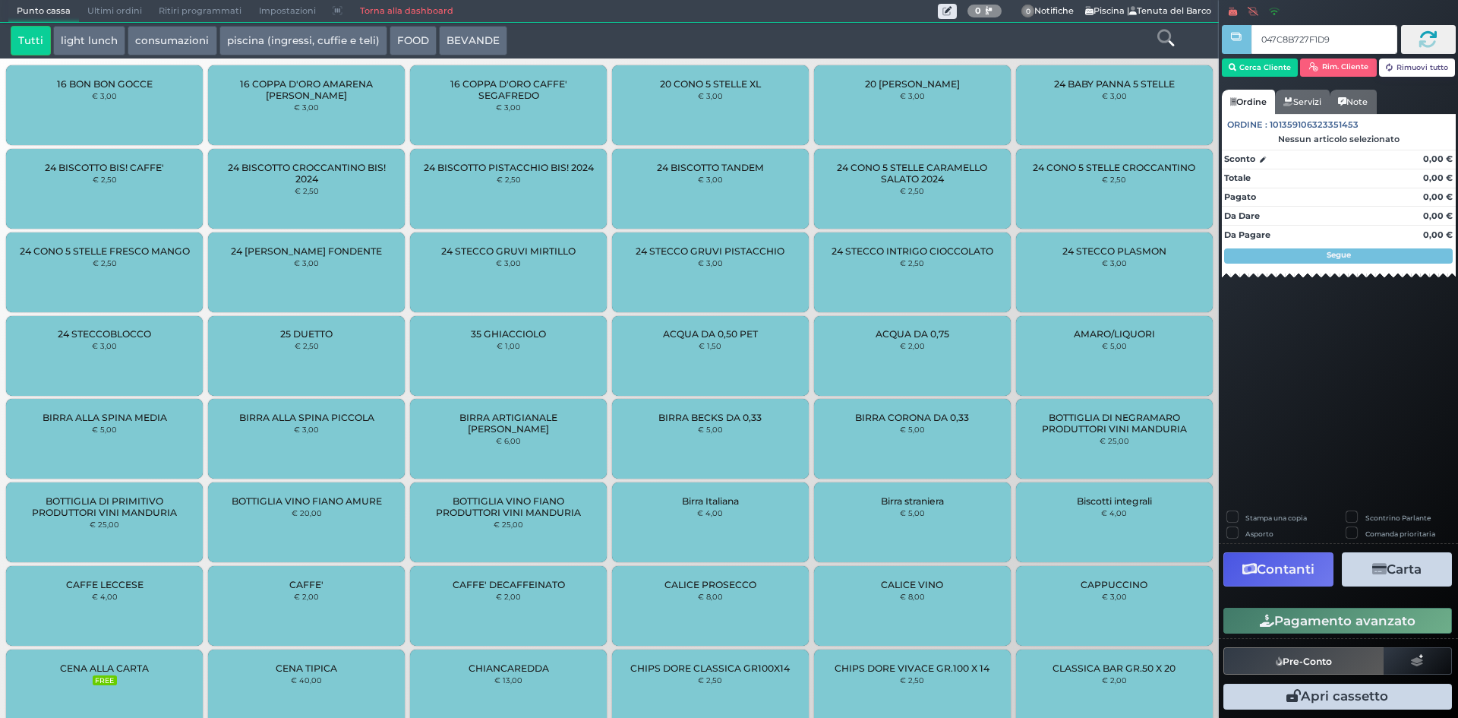
type input "047C8B727F1D90"
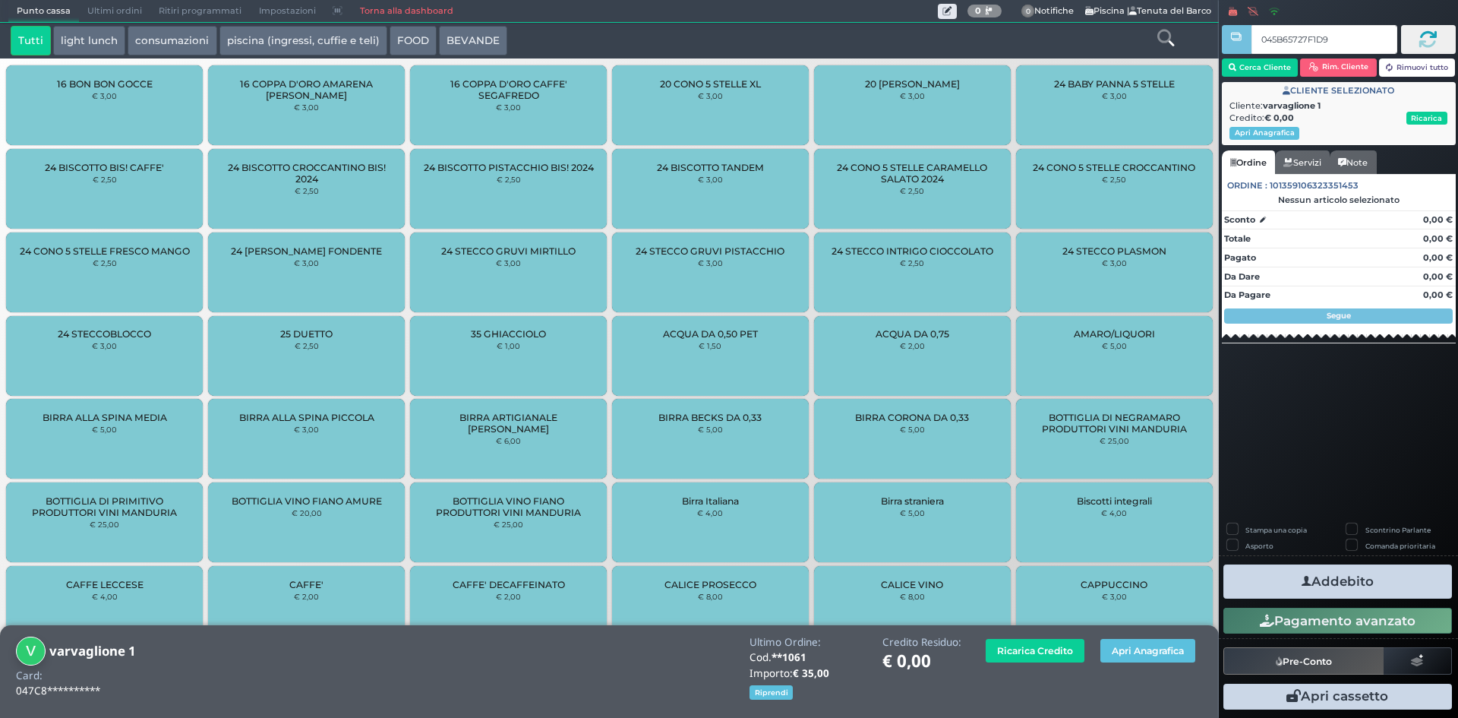
type input "045B65727F1D90"
click at [1137, 648] on button "Apri Anagrafica" at bounding box center [1147, 651] width 95 height 24
click at [251, 34] on button "piscina (ingressi, cuffie e teli)" at bounding box center [303, 41] width 168 height 30
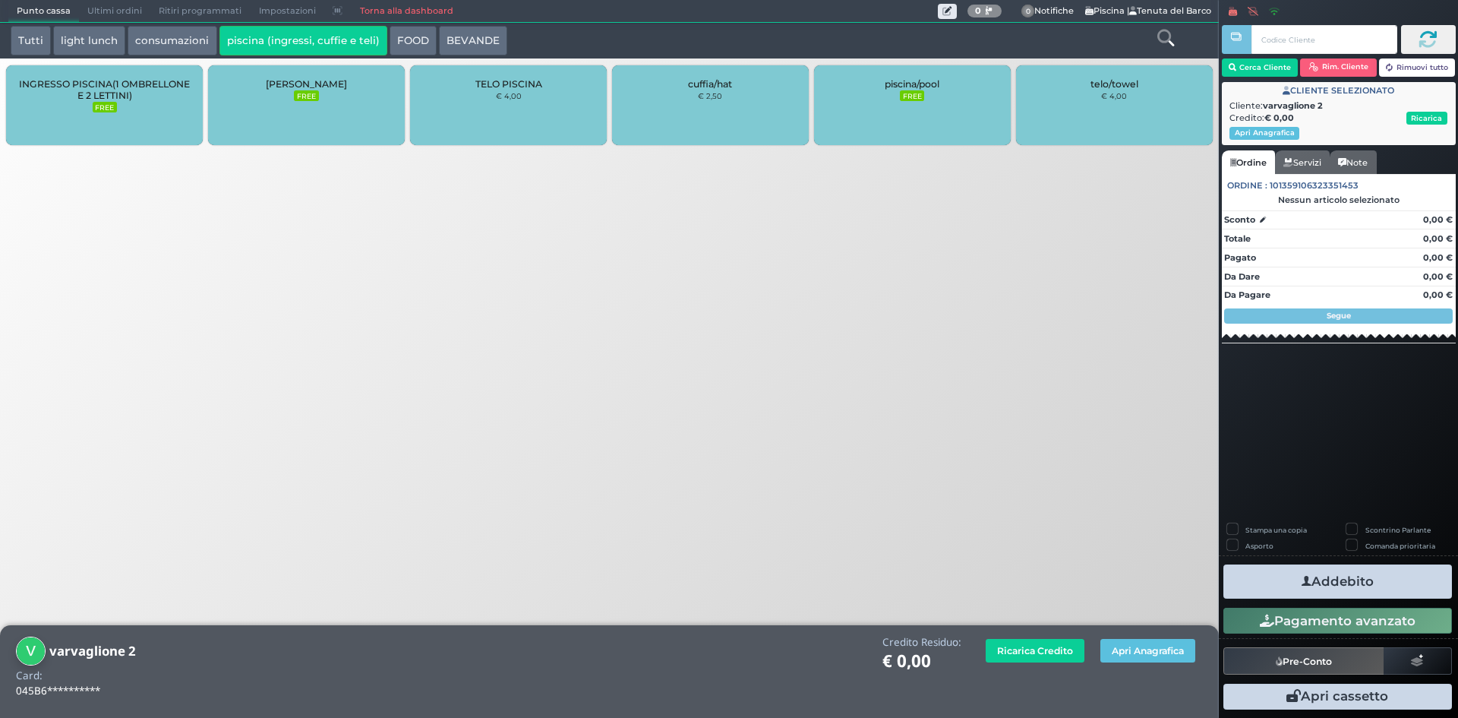
click at [151, 114] on div "INGRESSO PISCINA(1 OMBRELLONE E 2 LETTINI) FREE" at bounding box center [104, 105] width 197 height 80
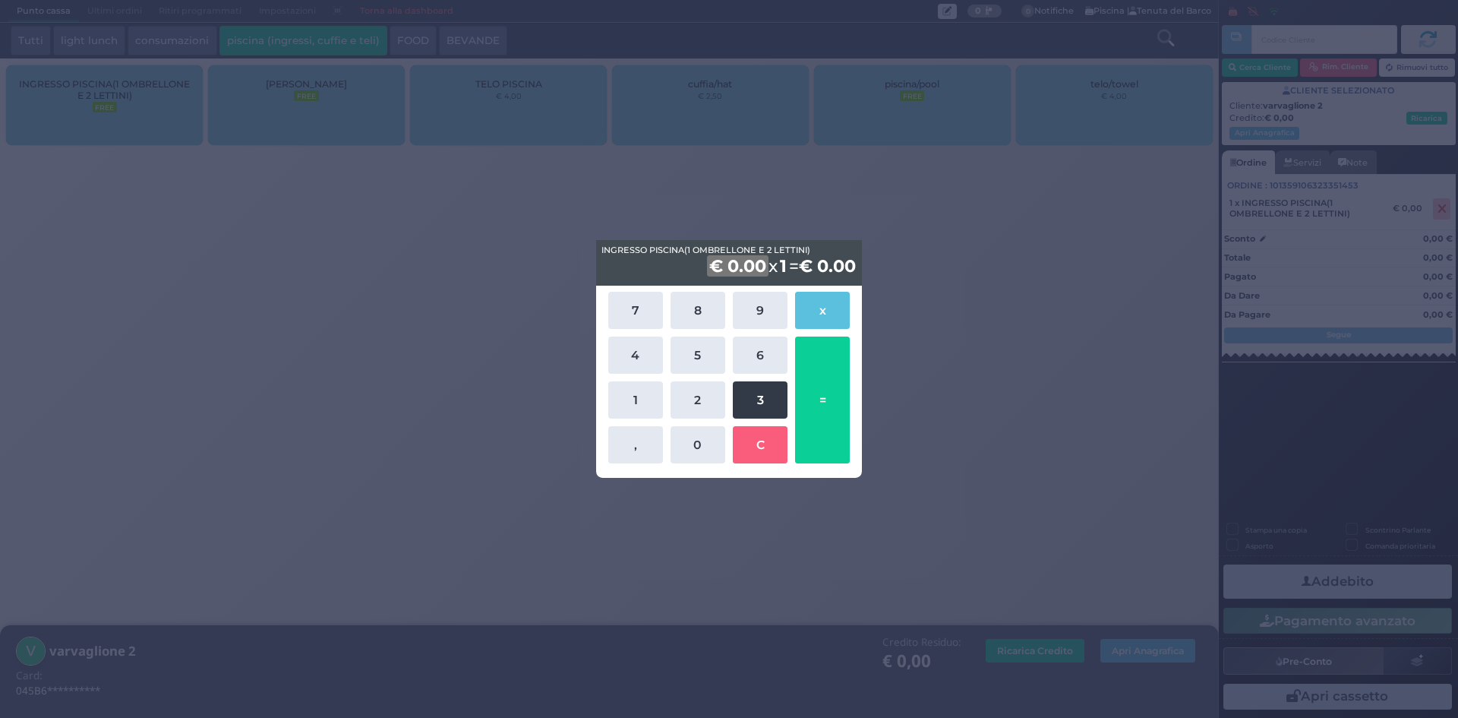
drag, startPoint x: 760, startPoint y: 377, endPoint x: 753, endPoint y: 384, distance: 9.7
click at [759, 380] on div "7 8 9 x 4 5 6 1 2 3 , 0 C =" at bounding box center [729, 377] width 250 height 179
click at [747, 392] on button "3" at bounding box center [760, 399] width 55 height 37
click at [690, 355] on button "5" at bounding box center [698, 354] width 55 height 37
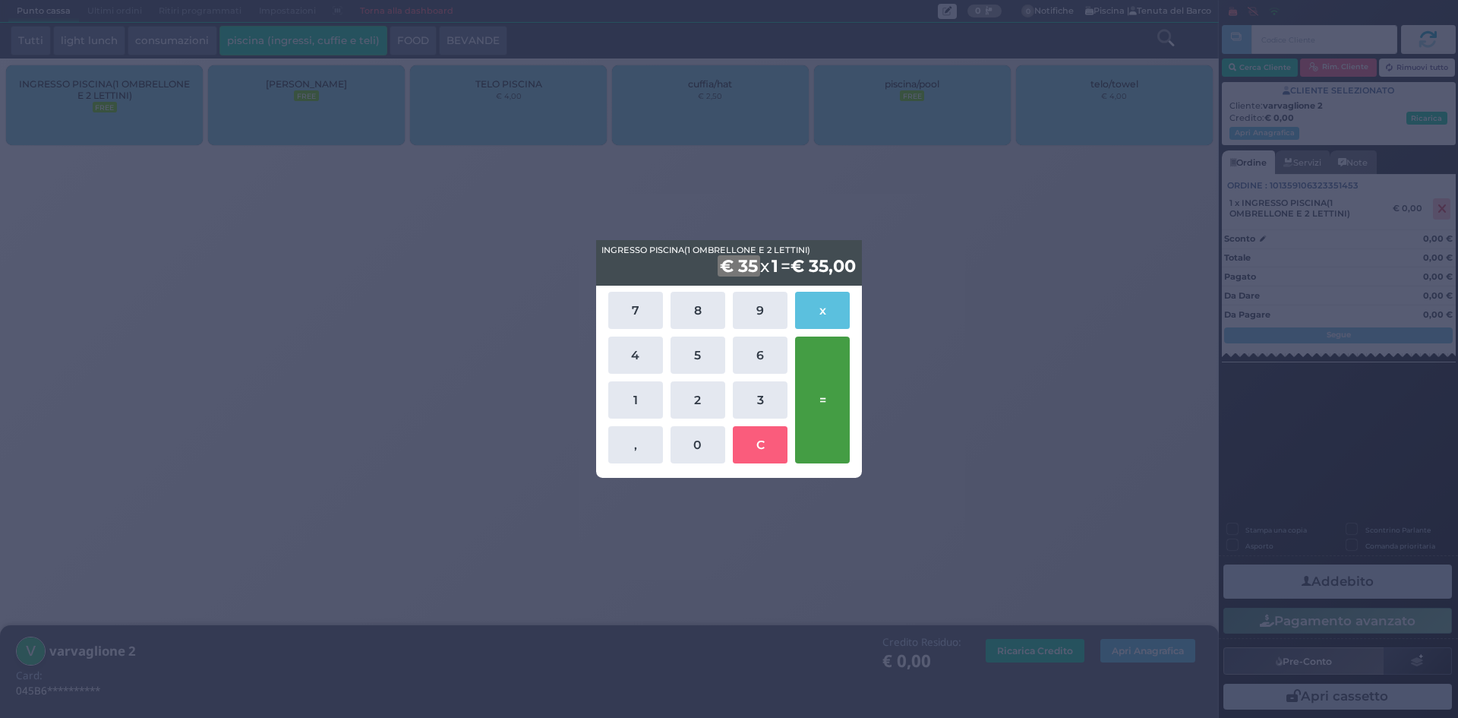
click at [827, 371] on button "=" at bounding box center [822, 399] width 55 height 127
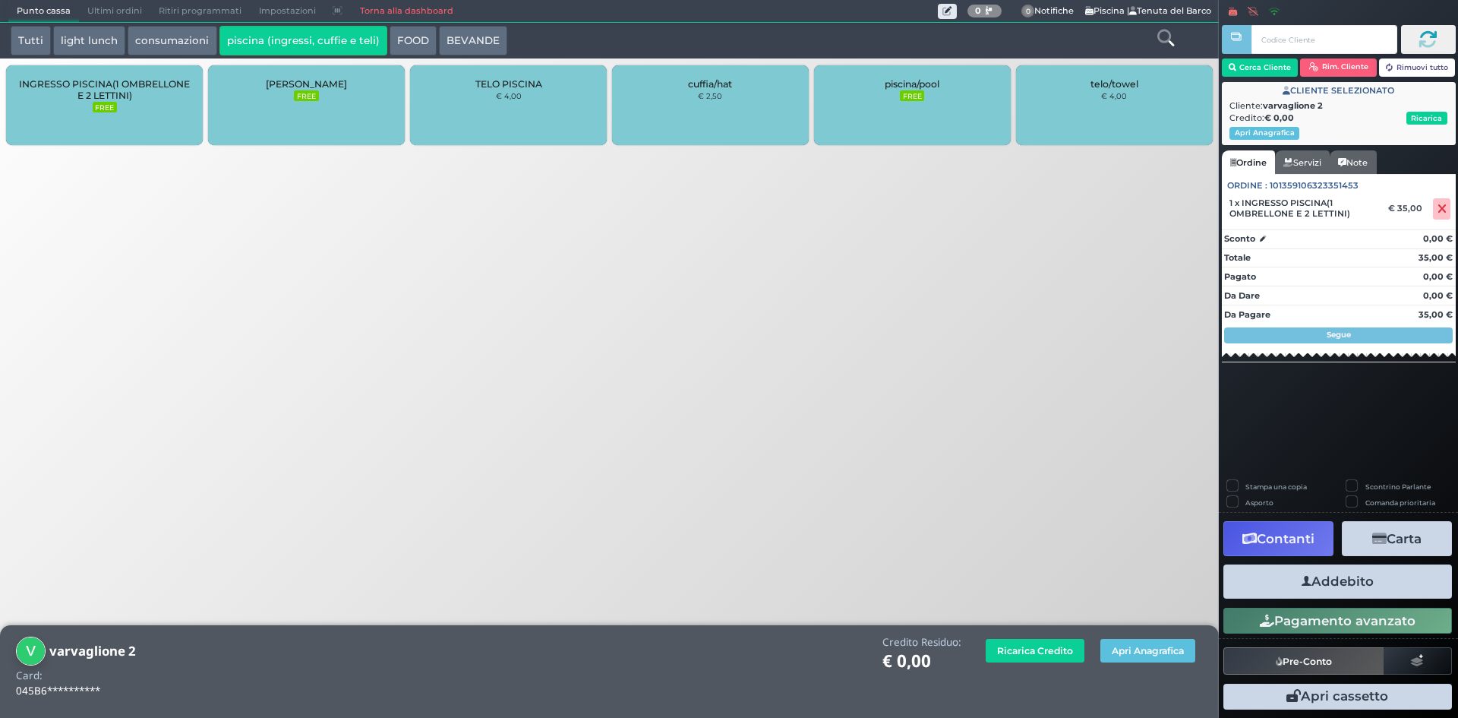
click at [1365, 582] on button "Addebito" at bounding box center [1337, 581] width 229 height 34
